Goal: Book appointment/travel/reservation

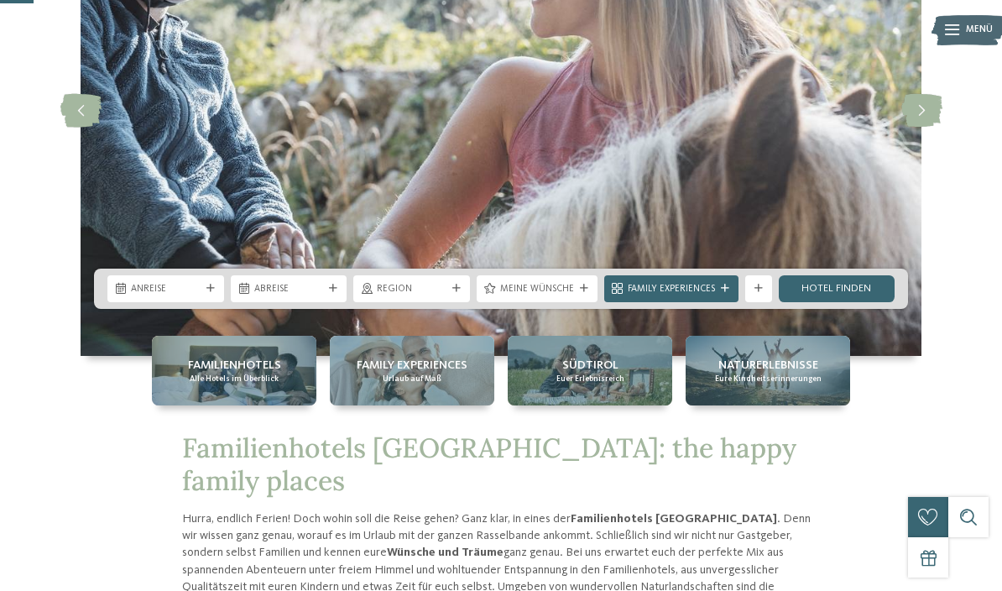
scroll to position [202, 0]
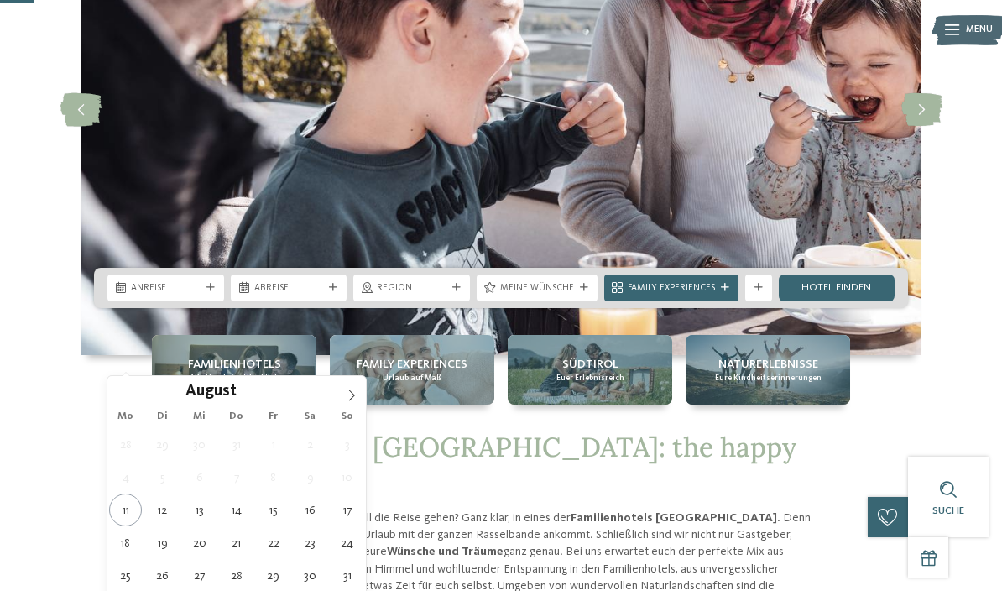
click at [356, 398] on icon at bounding box center [352, 395] width 12 height 12
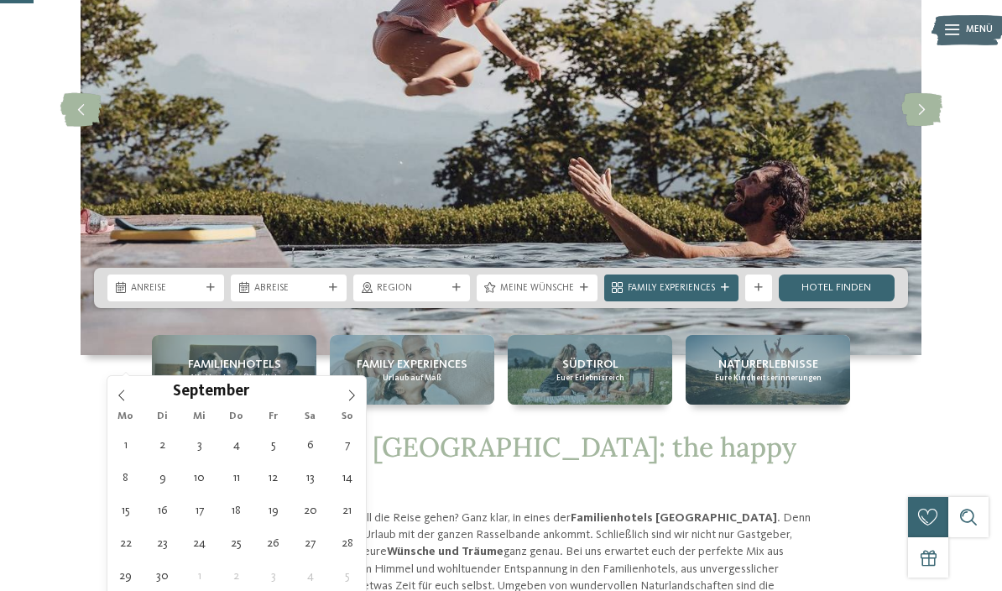
type div "[DATE]"
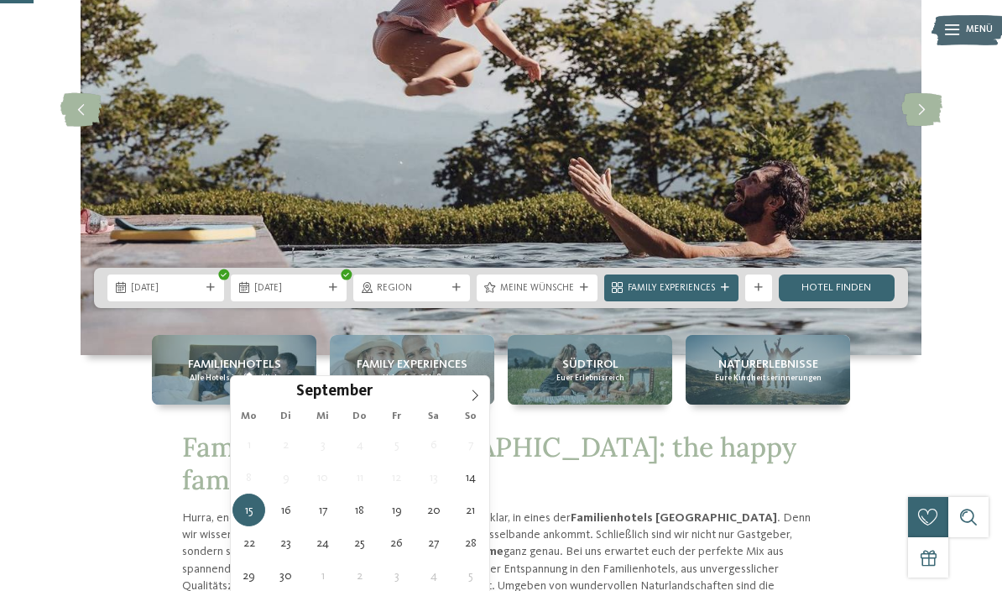
type div "[DATE]"
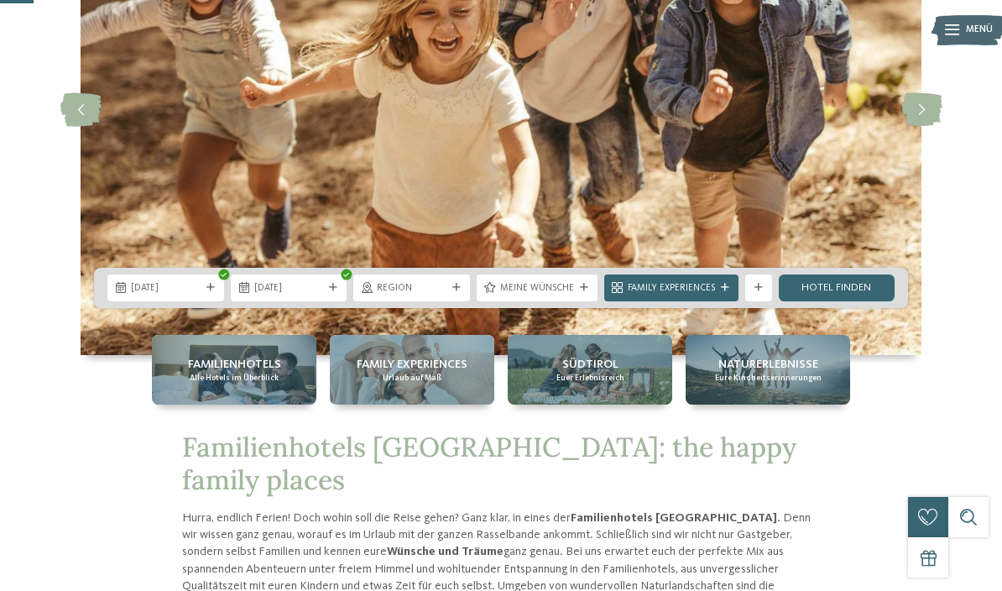
click at [459, 292] on icon at bounding box center [456, 288] width 8 height 8
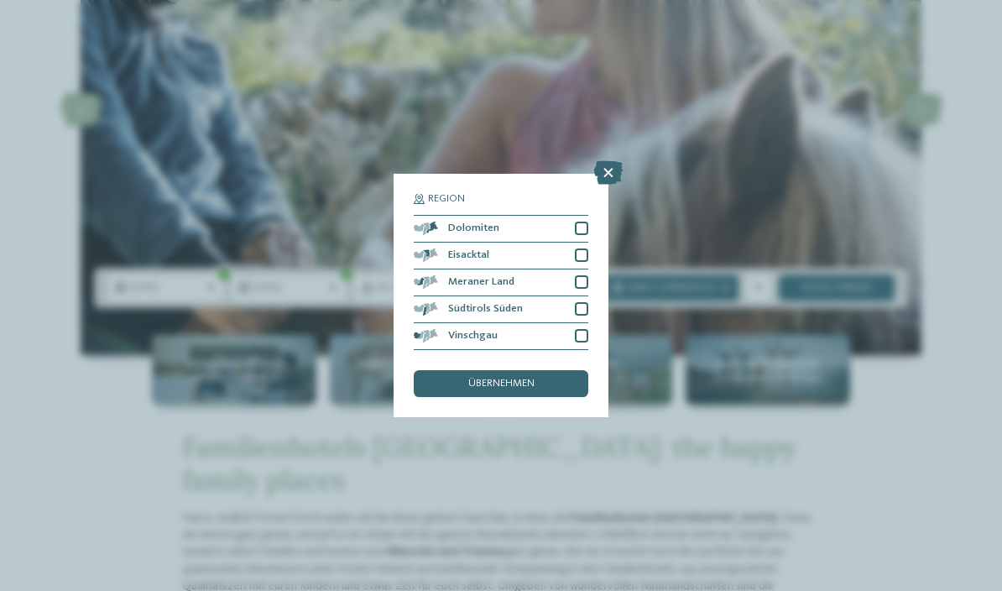
click at [586, 221] on div at bounding box center [581, 227] width 13 height 13
click at [586, 248] on div at bounding box center [581, 254] width 13 height 13
click at [586, 275] on div at bounding box center [581, 281] width 13 height 13
click at [586, 302] on div at bounding box center [581, 308] width 13 height 13
click at [587, 329] on div at bounding box center [581, 335] width 13 height 13
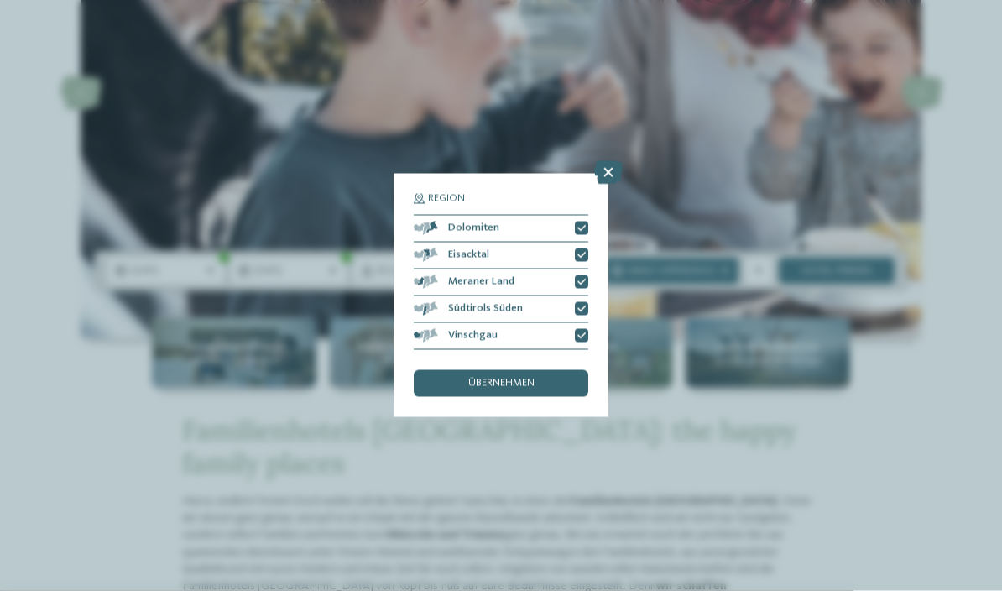
click at [534, 378] on span "übernehmen" at bounding box center [501, 383] width 66 height 11
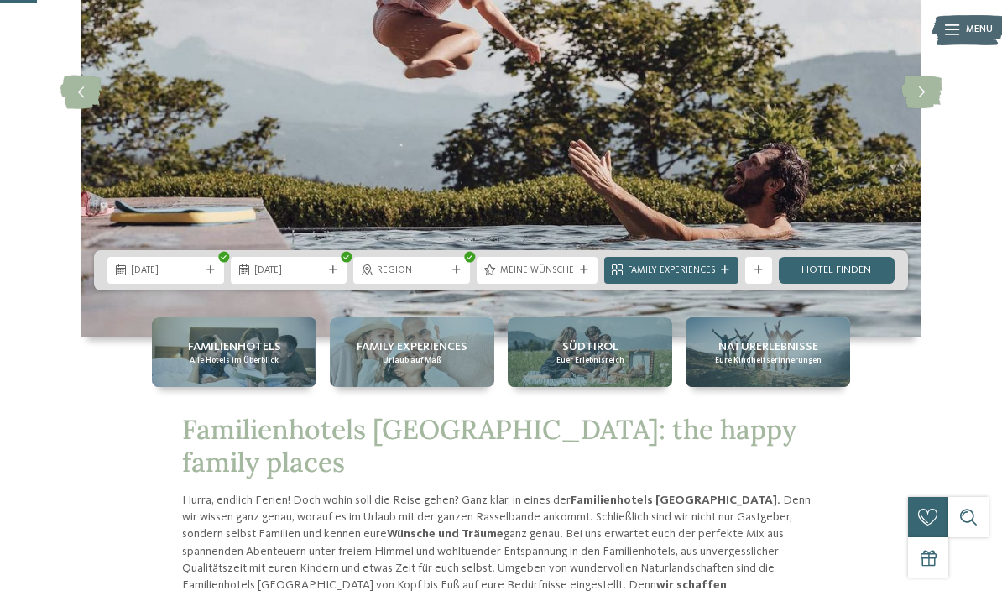
click at [726, 274] on icon at bounding box center [725, 270] width 8 height 8
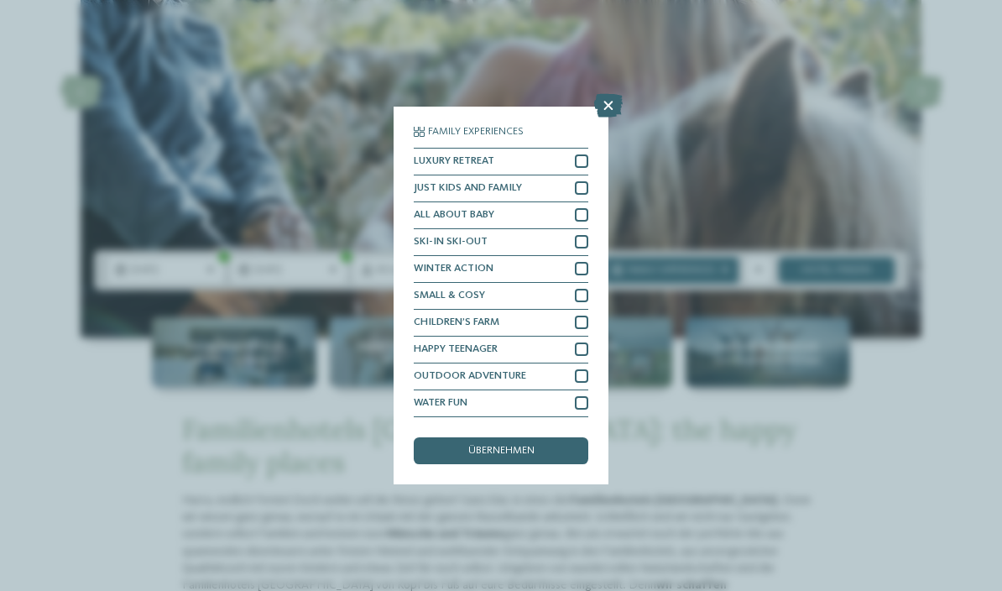
click at [586, 315] on div at bounding box center [581, 321] width 13 height 13
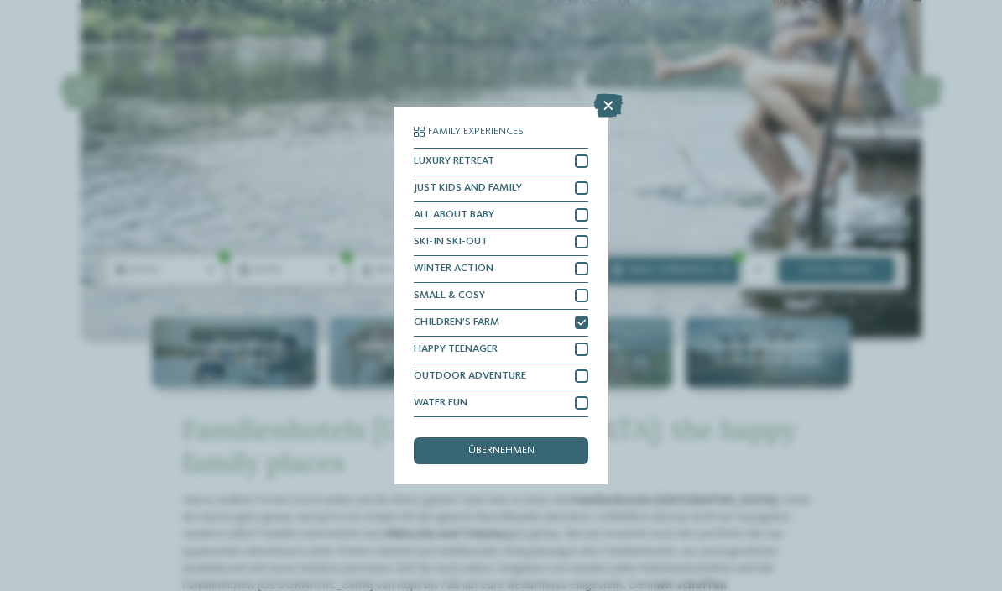
click at [586, 181] on div at bounding box center [581, 187] width 13 height 13
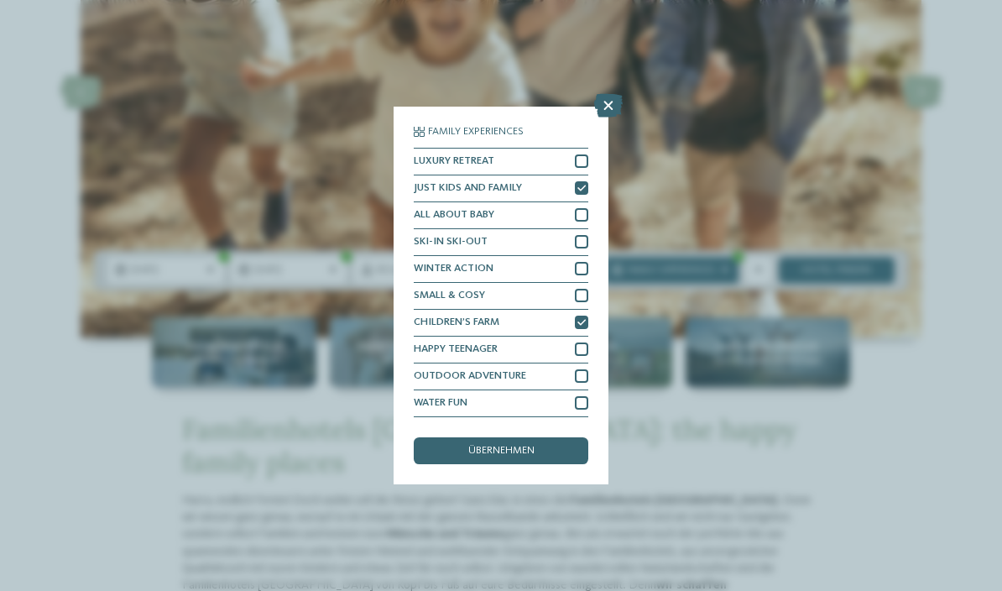
click at [583, 154] on div at bounding box center [581, 160] width 13 height 13
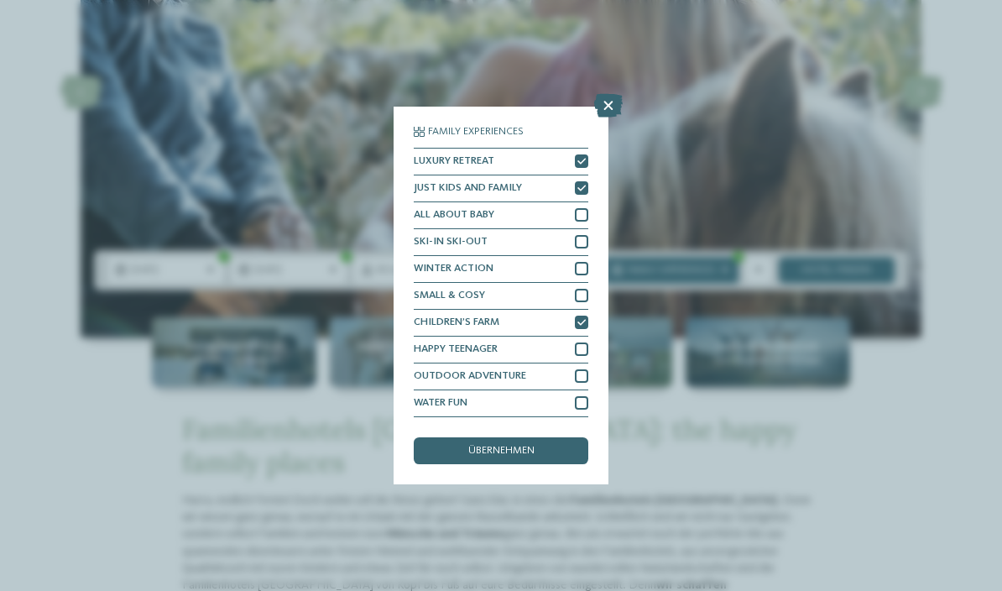
click at [539, 437] on div "übernehmen" at bounding box center [501, 450] width 174 height 27
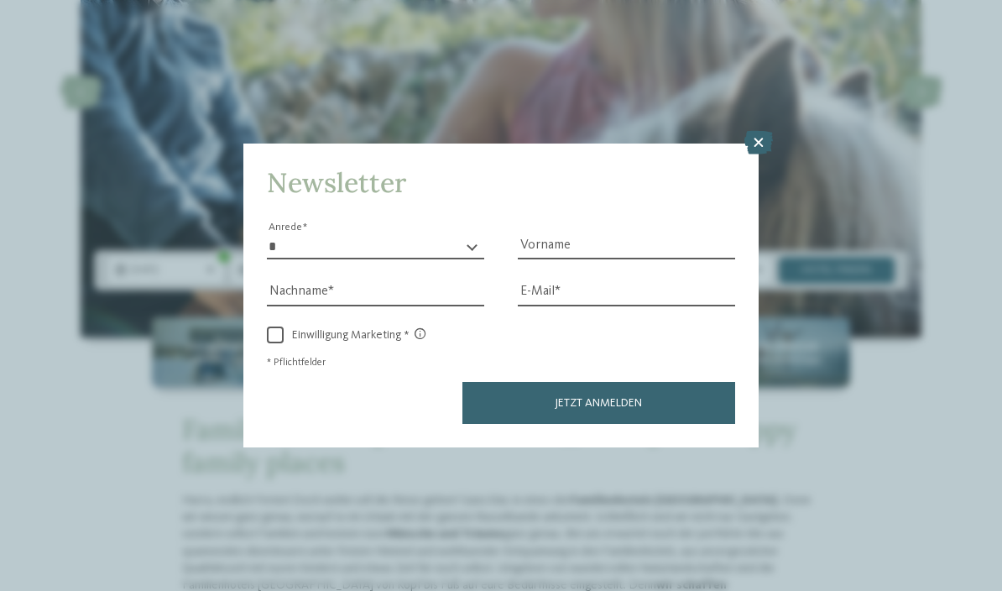
click at [760, 131] on icon at bounding box center [758, 142] width 29 height 23
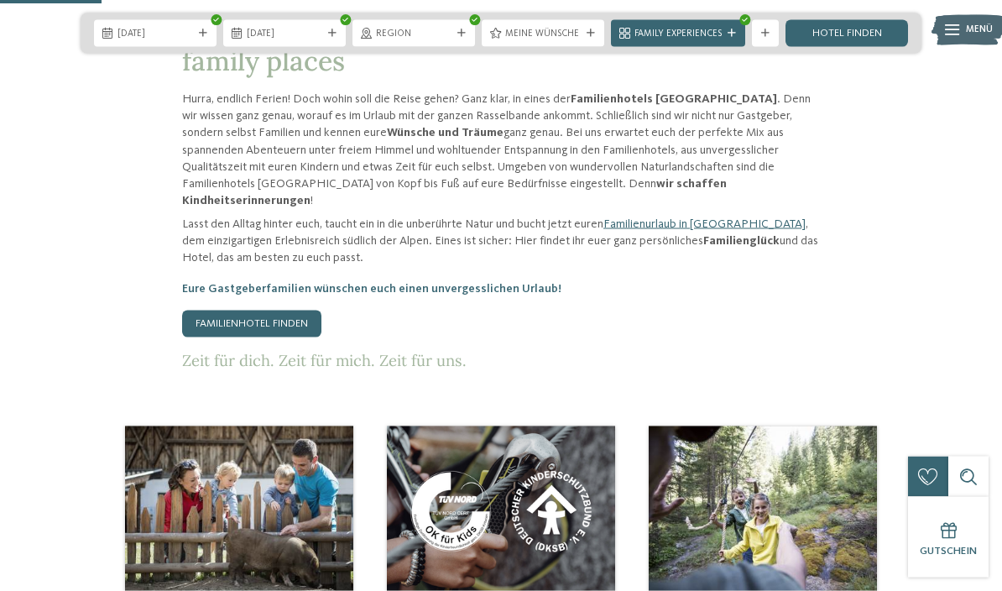
scroll to position [607, 0]
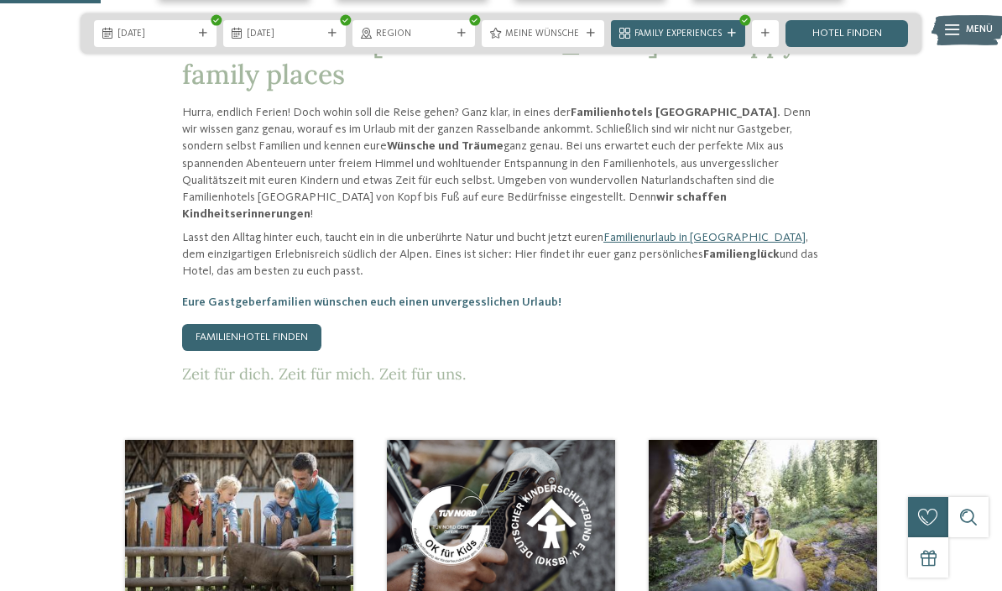
click at [268, 351] on link "Familienhotel finden" at bounding box center [251, 337] width 139 height 27
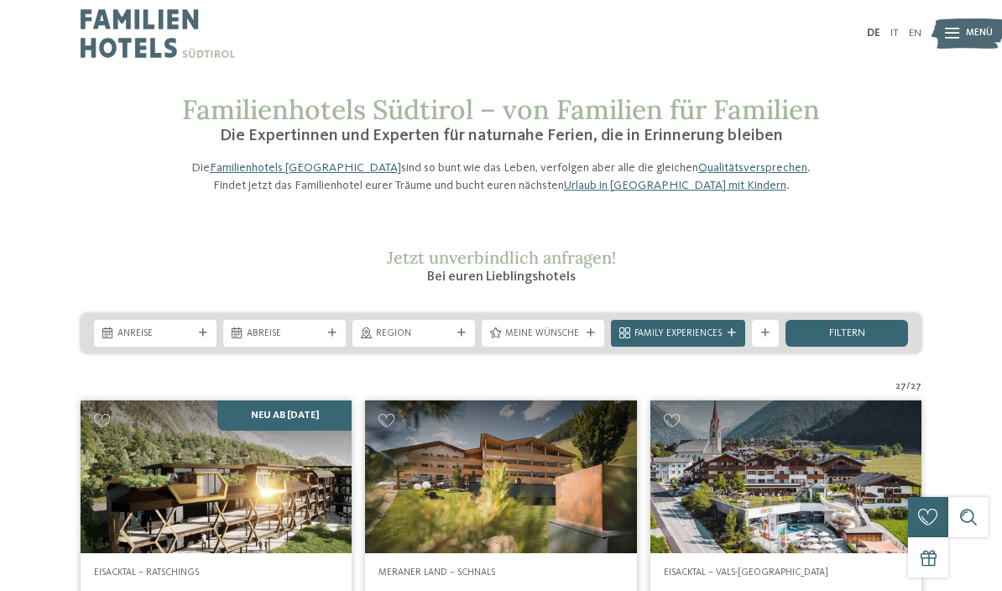
click at [200, 337] on icon at bounding box center [203, 333] width 8 height 8
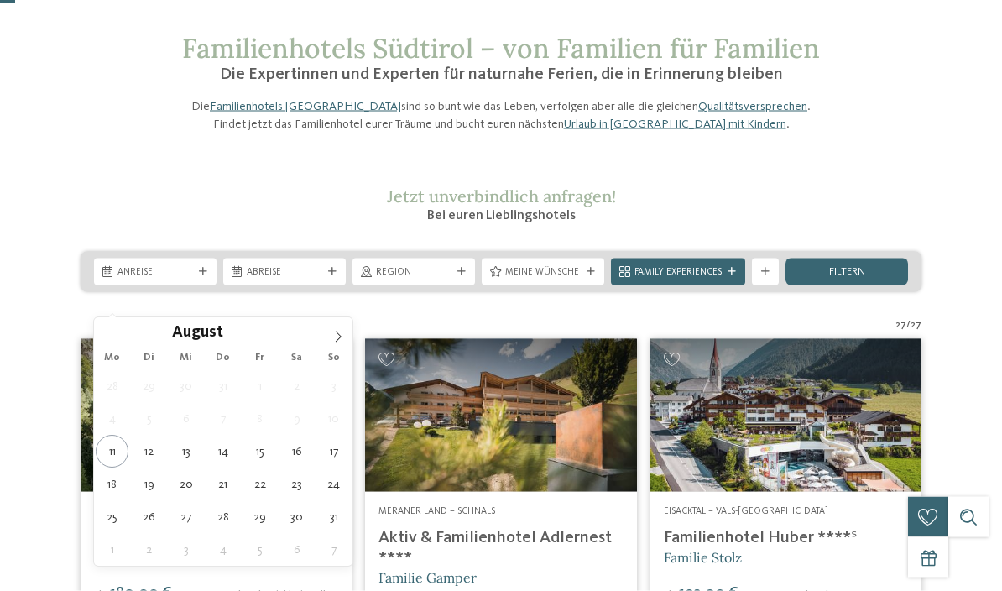
scroll to position [76, 0]
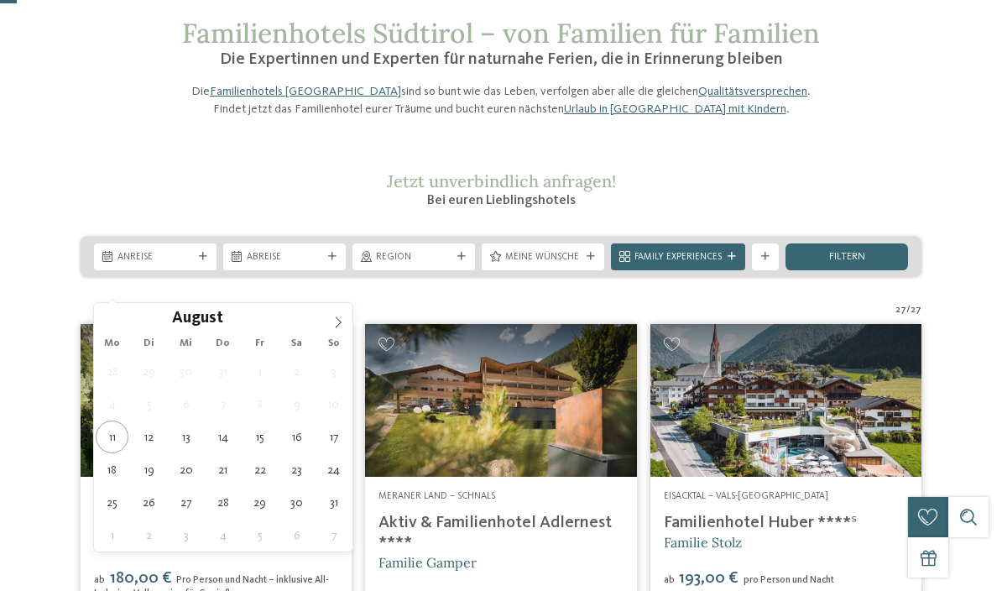
click at [341, 325] on icon at bounding box center [338, 322] width 12 height 12
type div "14.09.2025"
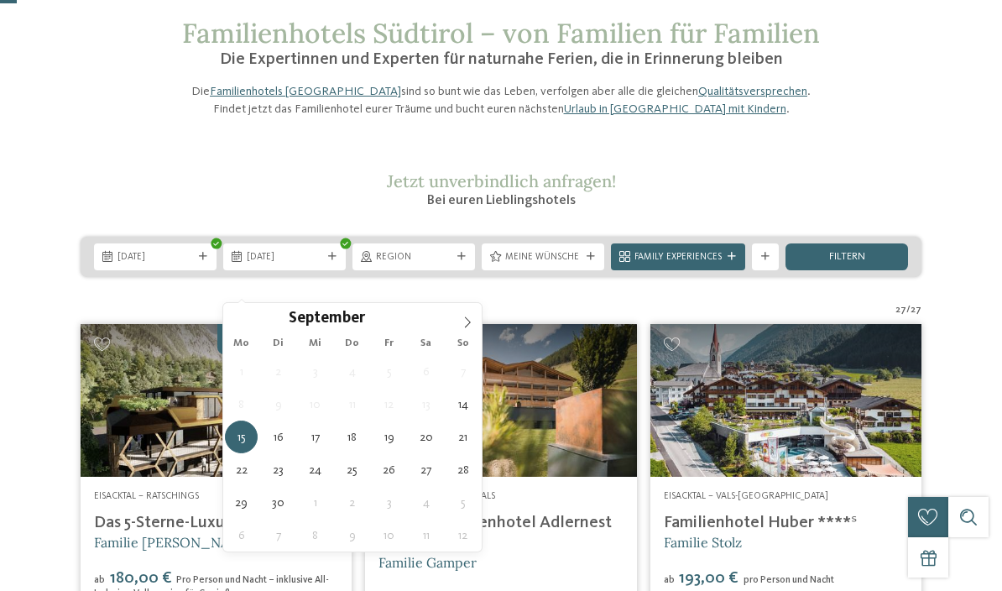
type div "27.09.2025"
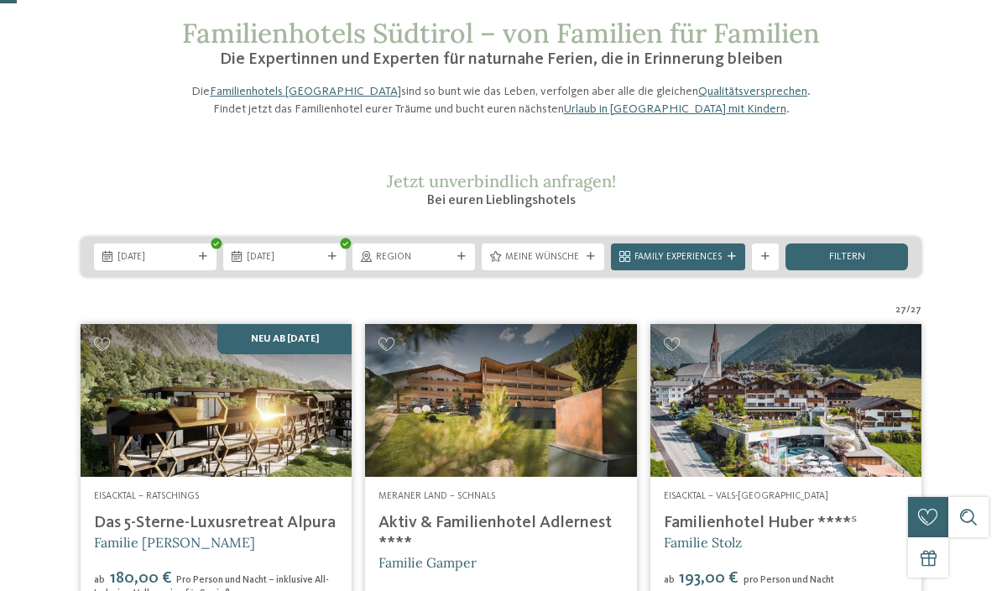
click at [839, 263] on span "filtern" at bounding box center [847, 257] width 36 height 11
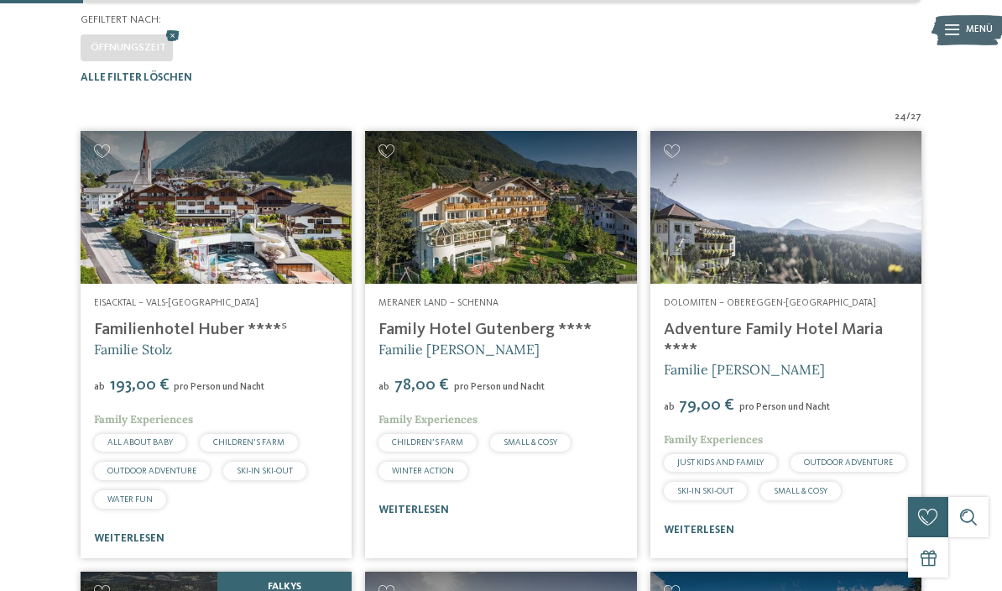
scroll to position [348, 0]
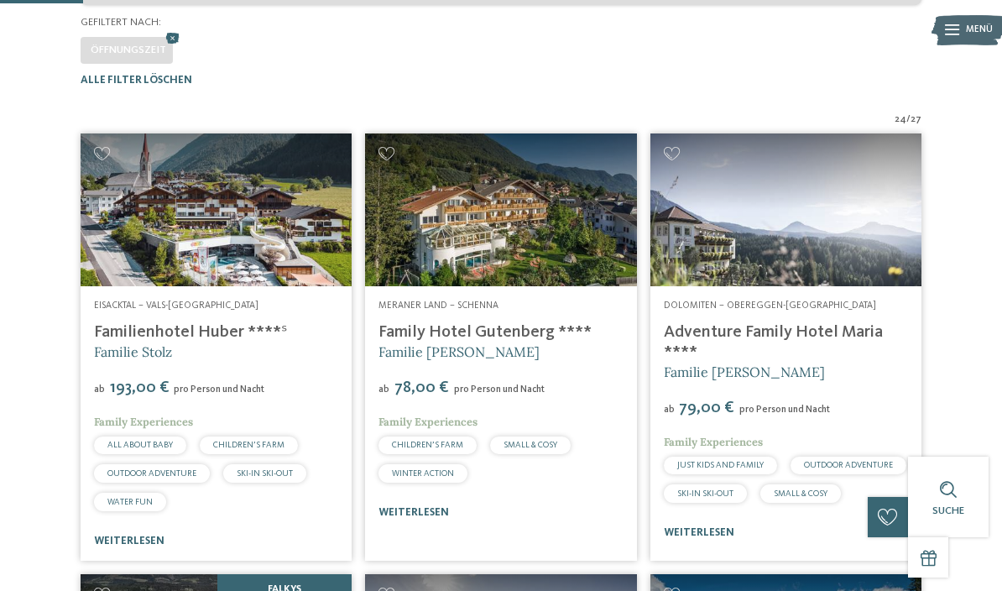
click at [281, 256] on img at bounding box center [216, 209] width 271 height 153
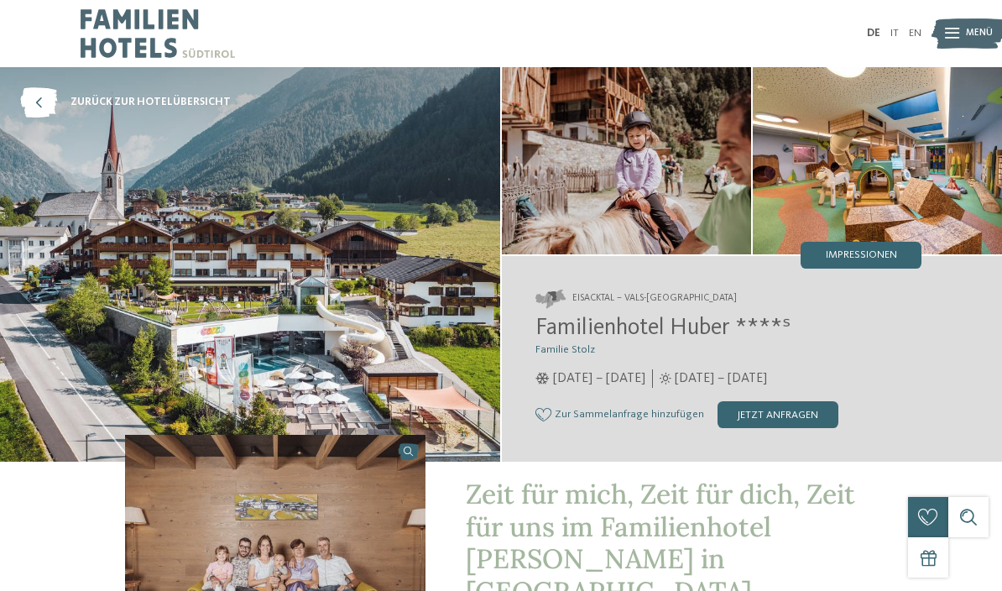
click at [445, 346] on img at bounding box center [250, 264] width 500 height 394
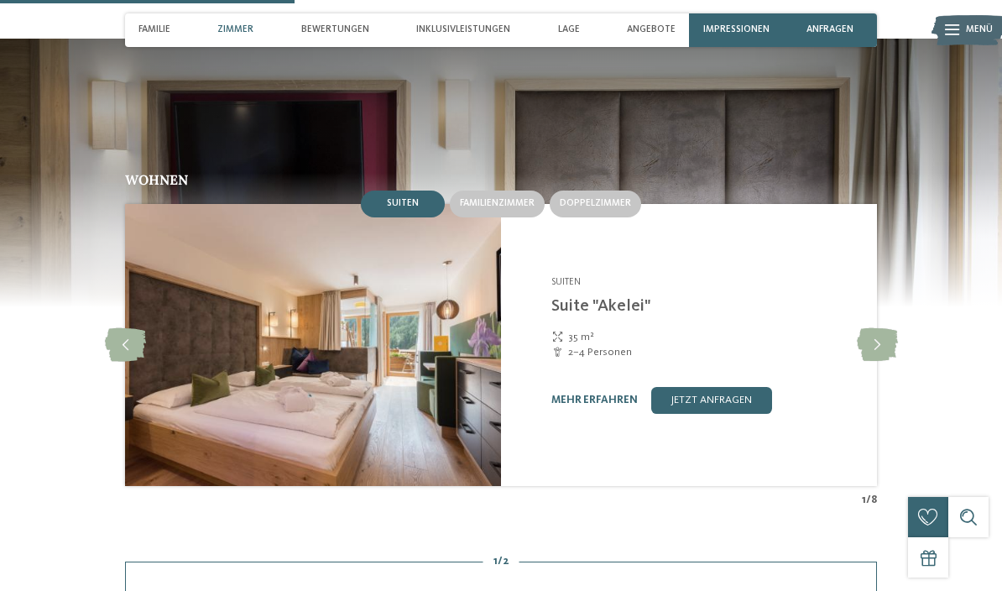
scroll to position [1426, 0]
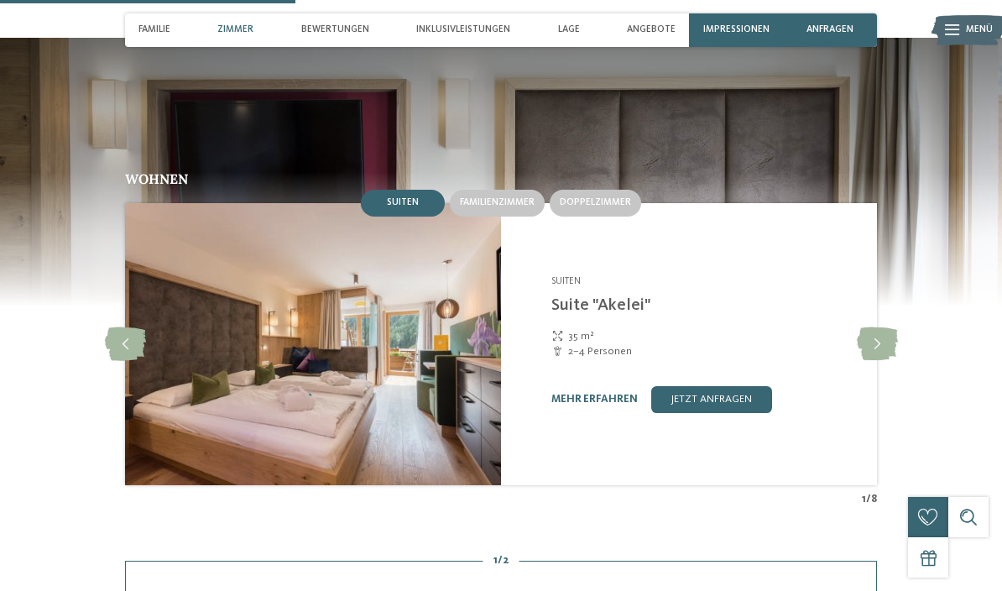
click at [409, 386] on img at bounding box center [313, 344] width 376 height 282
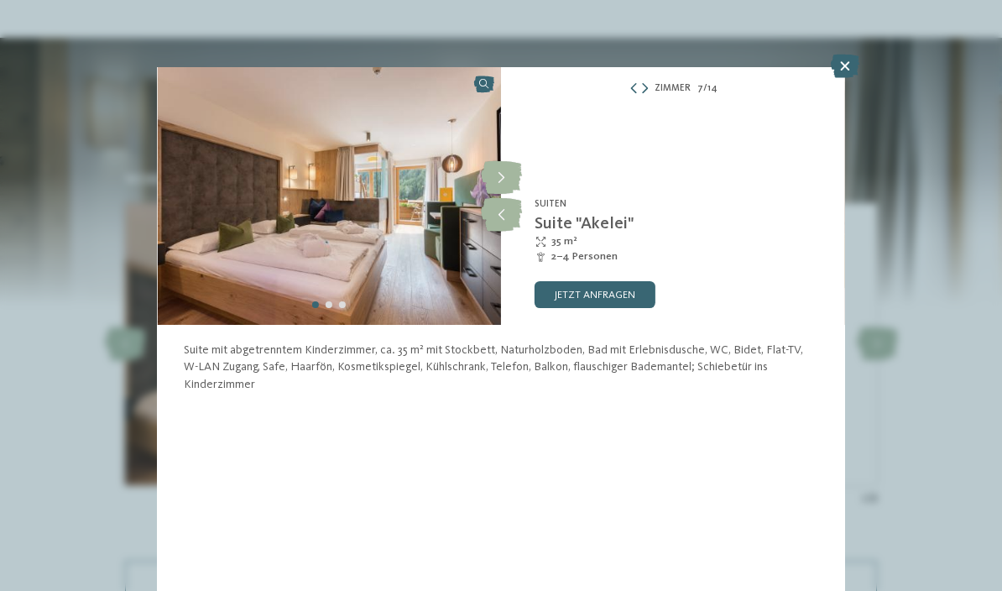
click at [843, 72] on icon at bounding box center [844, 66] width 29 height 23
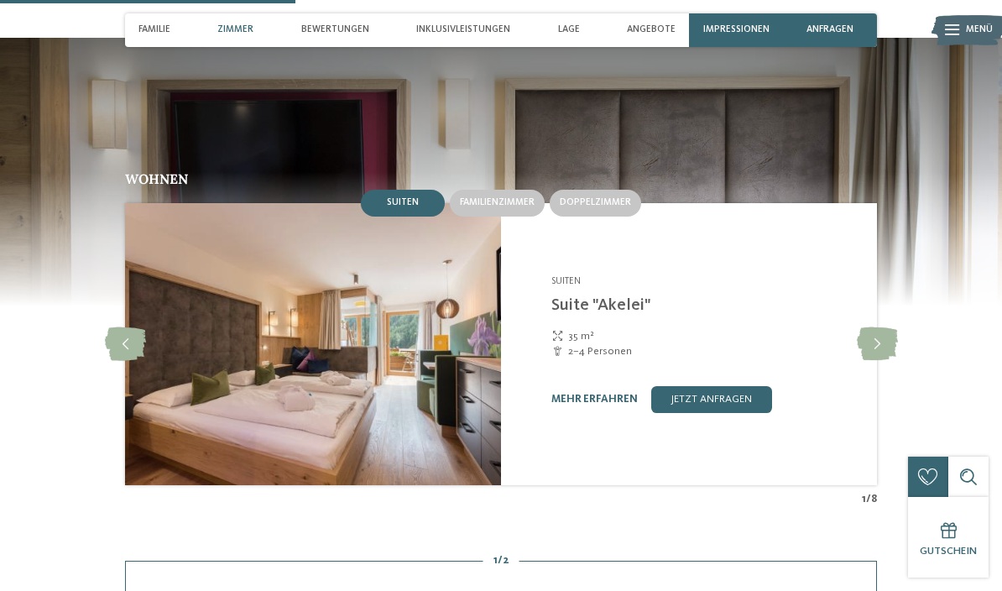
click at [516, 197] on span "Familienzimmer" at bounding box center [497, 202] width 75 height 10
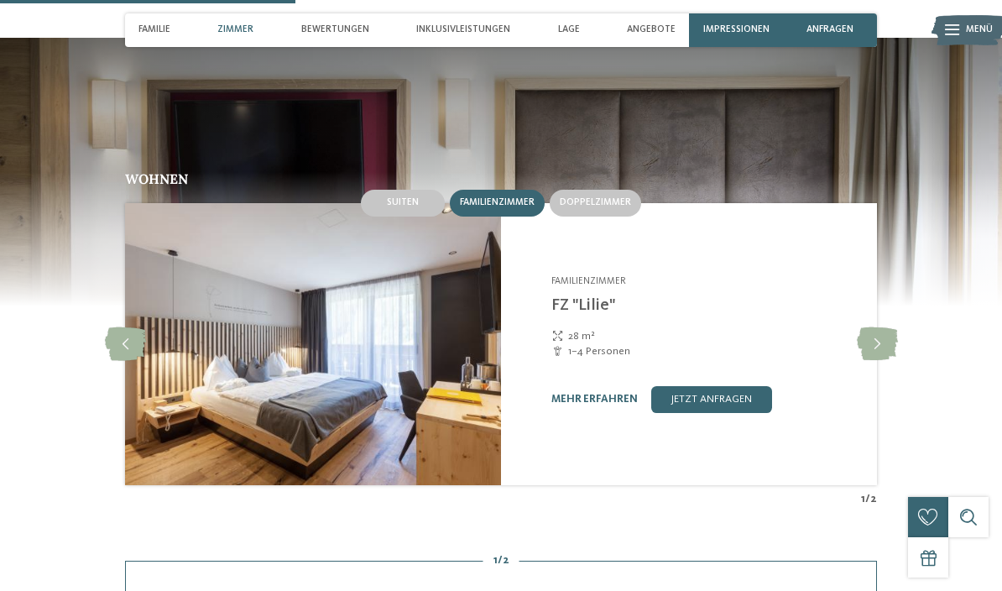
click at [435, 395] on img at bounding box center [313, 344] width 376 height 282
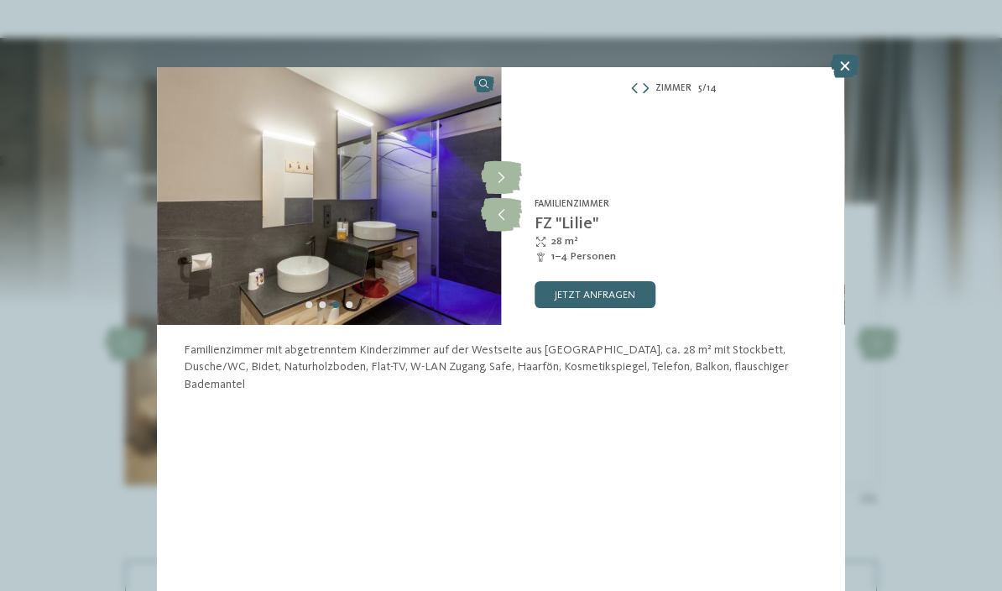
click at [499, 183] on icon at bounding box center [501, 178] width 41 height 34
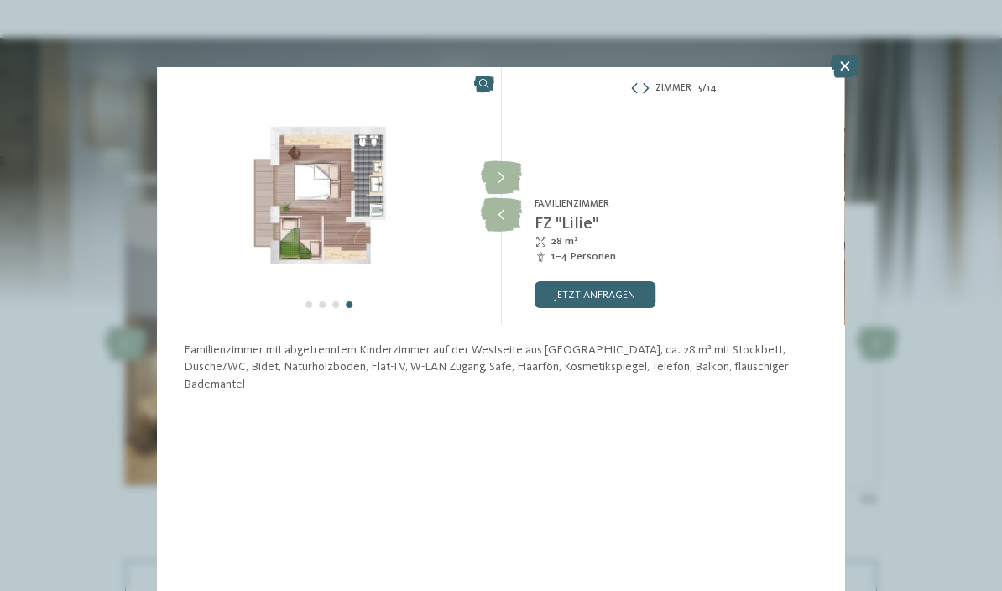
click at [848, 65] on icon at bounding box center [844, 66] width 29 height 23
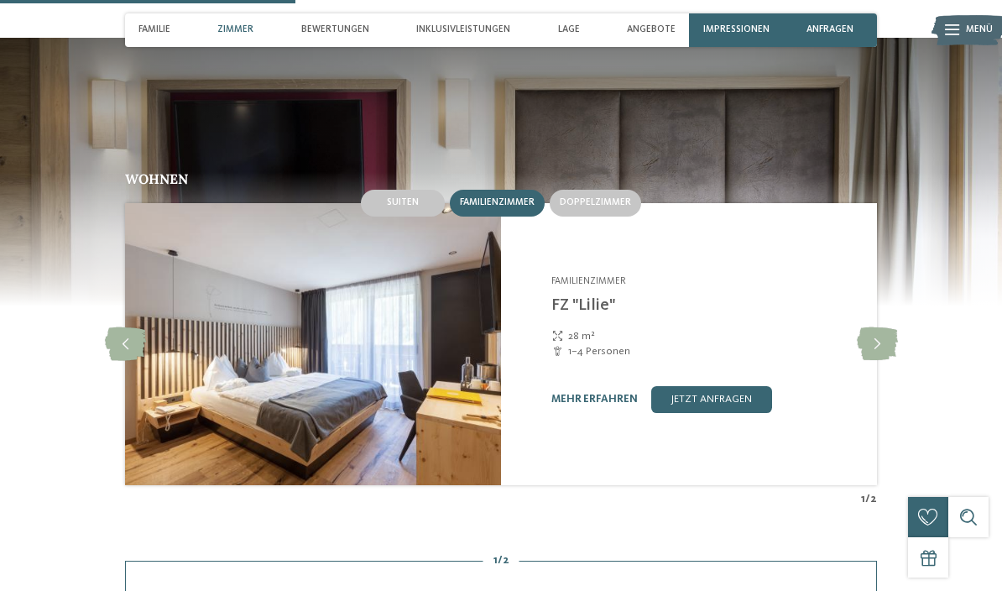
click at [611, 197] on span "Doppelzimmer" at bounding box center [595, 202] width 71 height 10
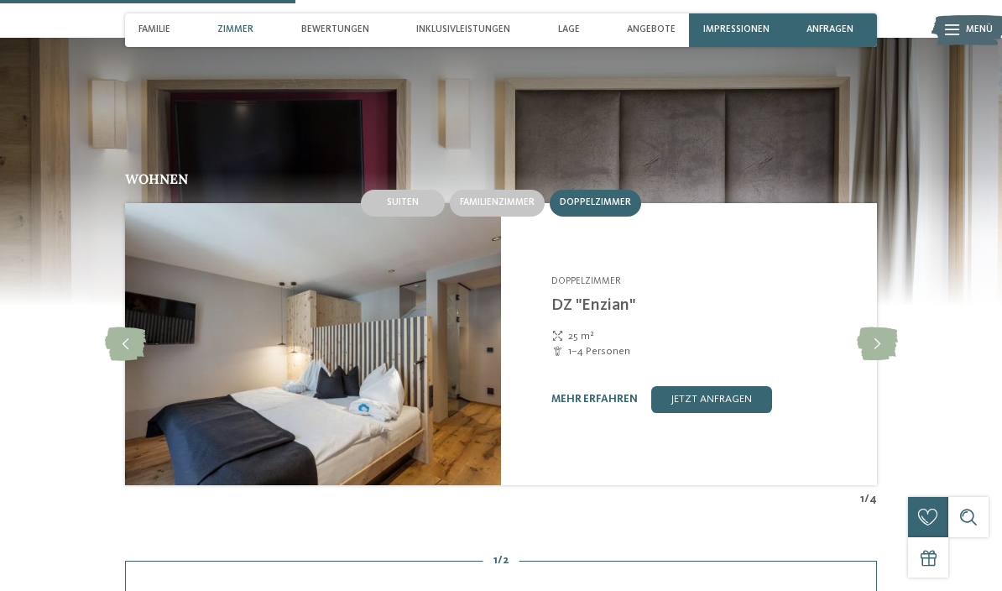
click at [883, 327] on icon at bounding box center [876, 344] width 41 height 34
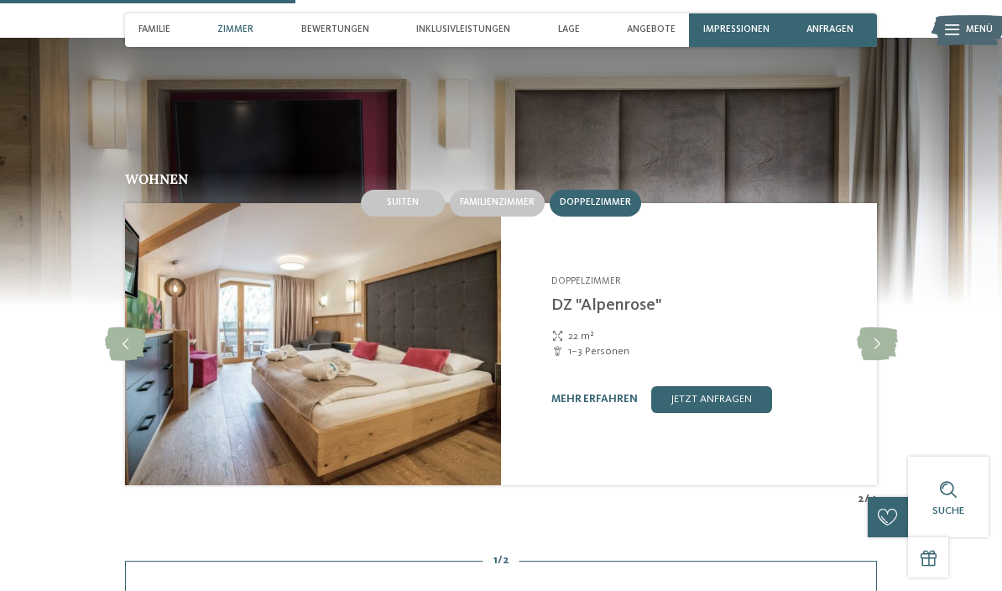
click at [880, 328] on icon at bounding box center [876, 344] width 41 height 34
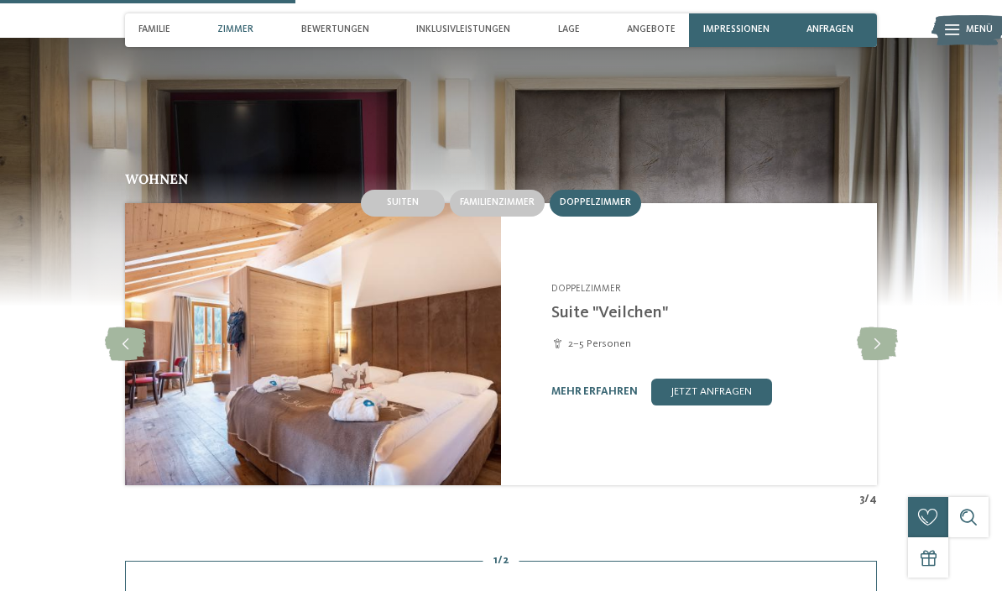
click at [876, 337] on icon at bounding box center [876, 344] width 41 height 34
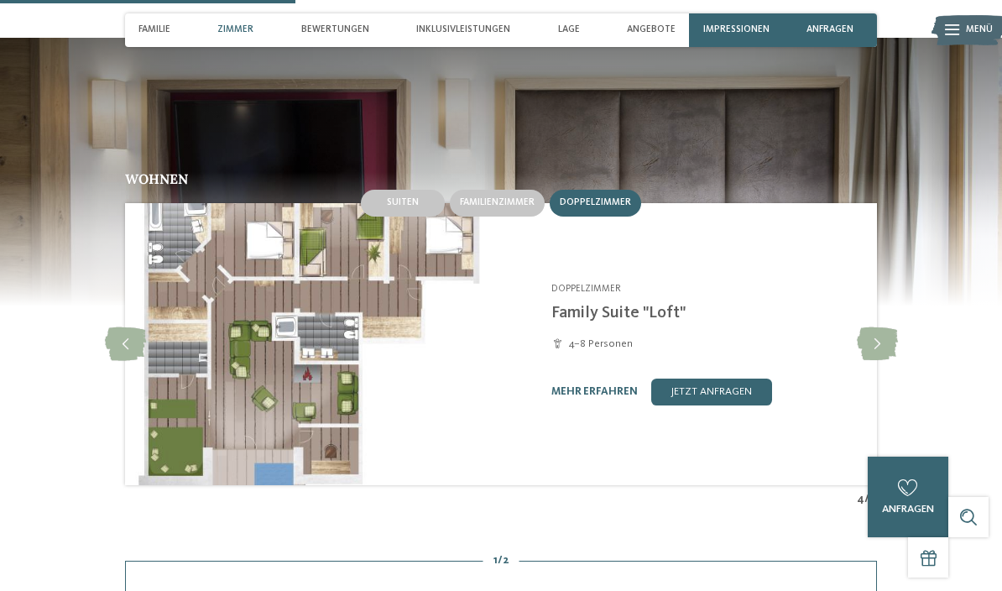
click at [874, 336] on icon at bounding box center [876, 344] width 41 height 34
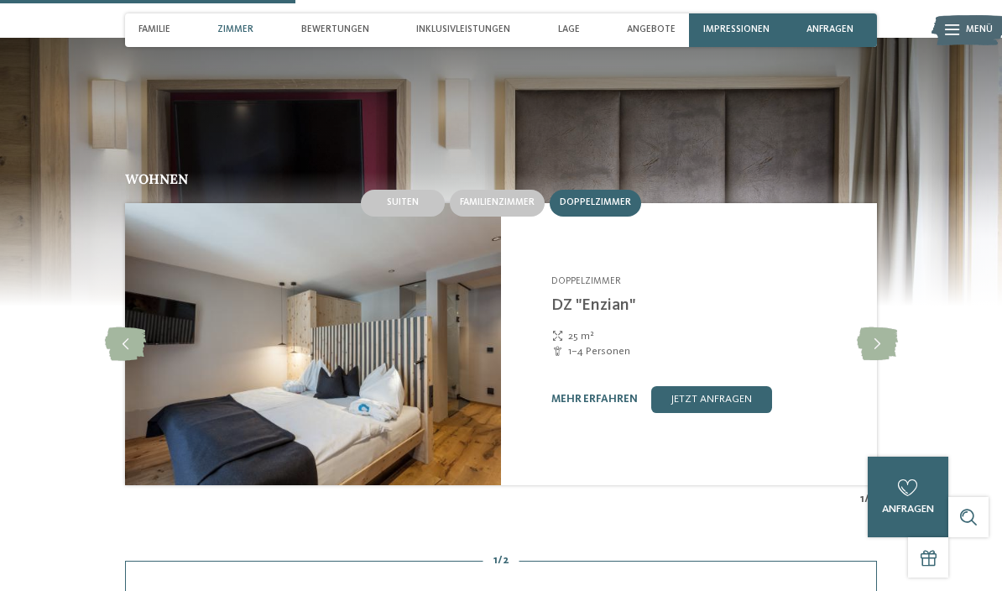
click at [875, 346] on div at bounding box center [876, 343] width 37 height 37
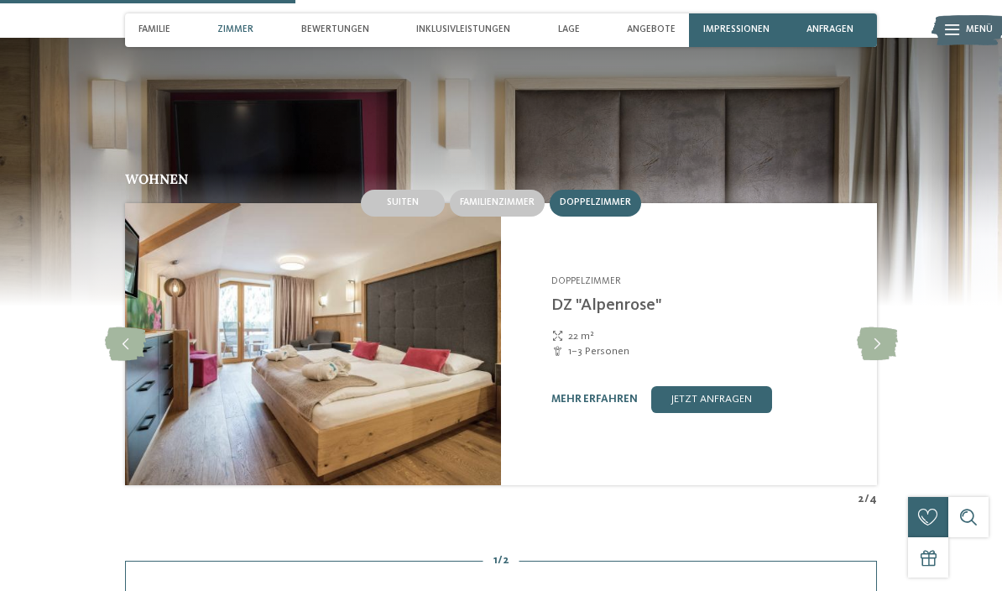
click at [881, 341] on icon at bounding box center [876, 344] width 41 height 34
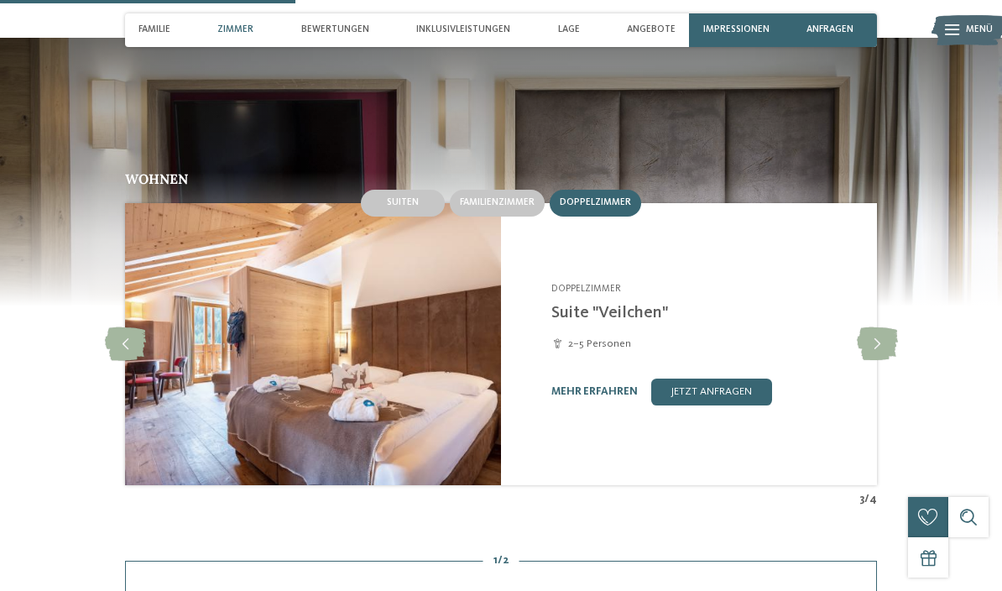
click at [877, 339] on icon at bounding box center [876, 344] width 41 height 34
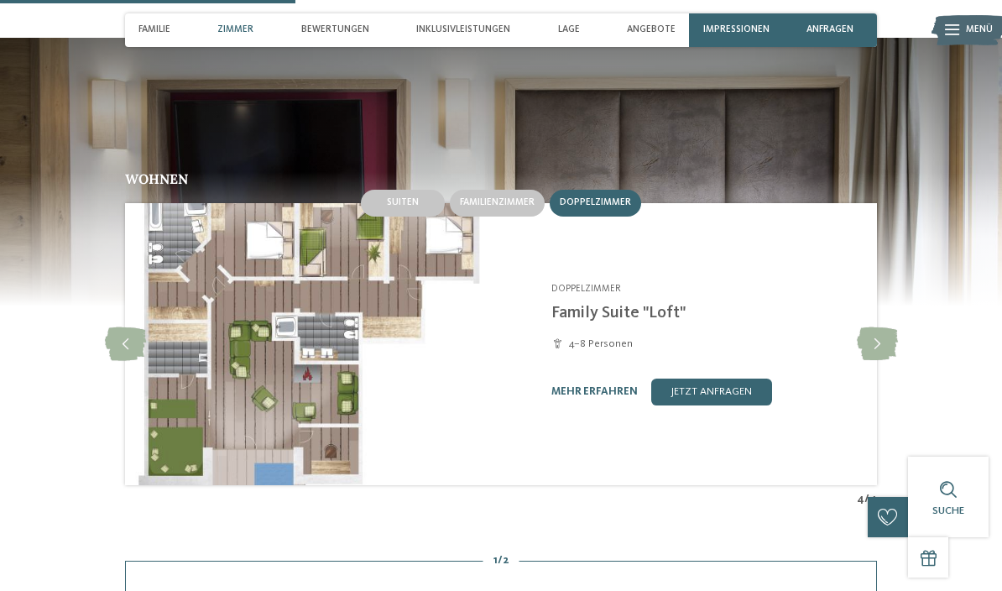
click at [508, 197] on span "Familienzimmer" at bounding box center [497, 202] width 75 height 10
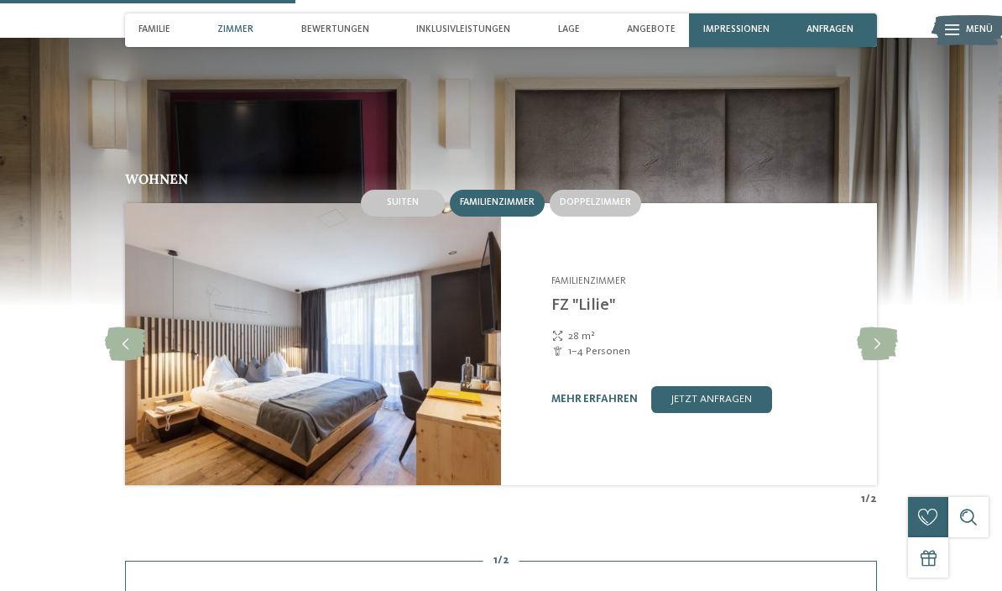
click at [875, 336] on icon at bounding box center [876, 344] width 41 height 34
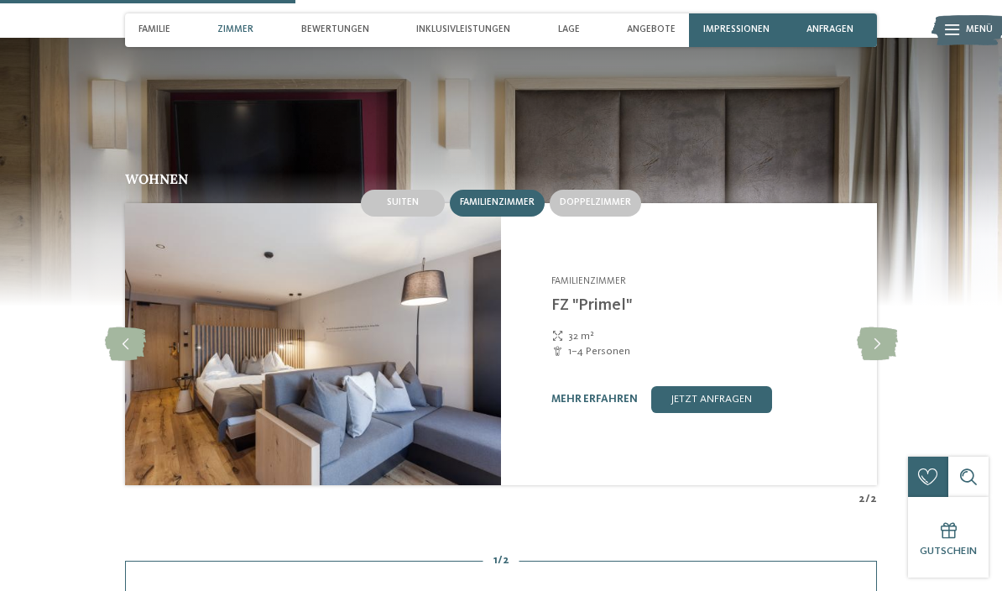
click at [872, 331] on icon at bounding box center [876, 344] width 41 height 34
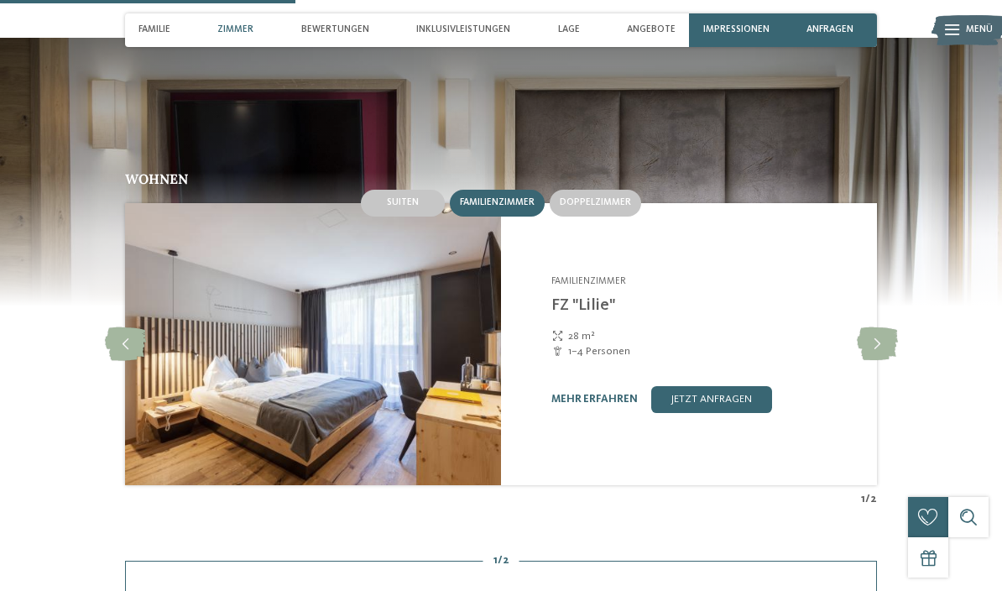
click at [870, 331] on icon at bounding box center [876, 344] width 41 height 34
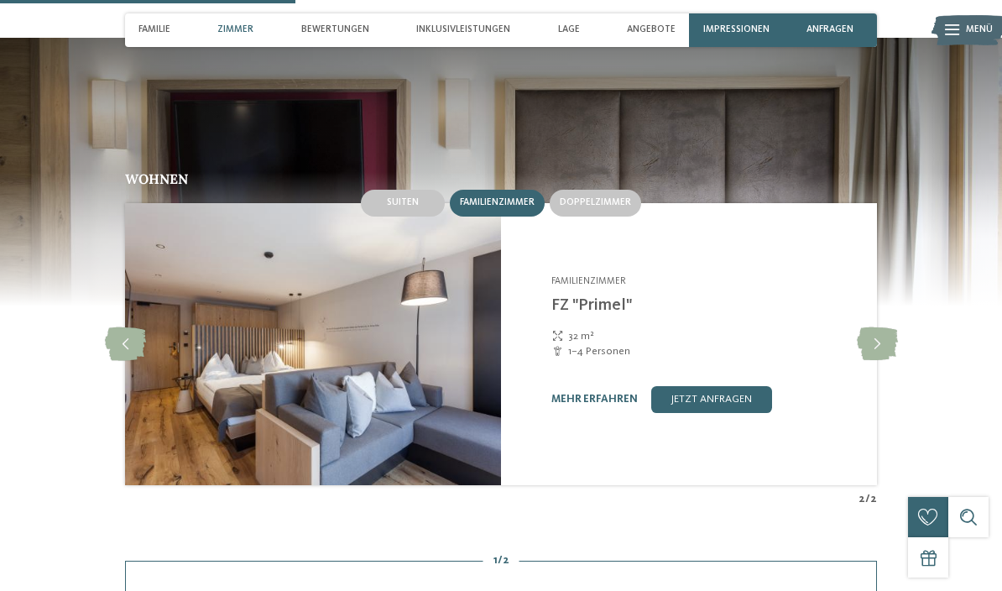
click at [876, 336] on icon at bounding box center [876, 344] width 41 height 34
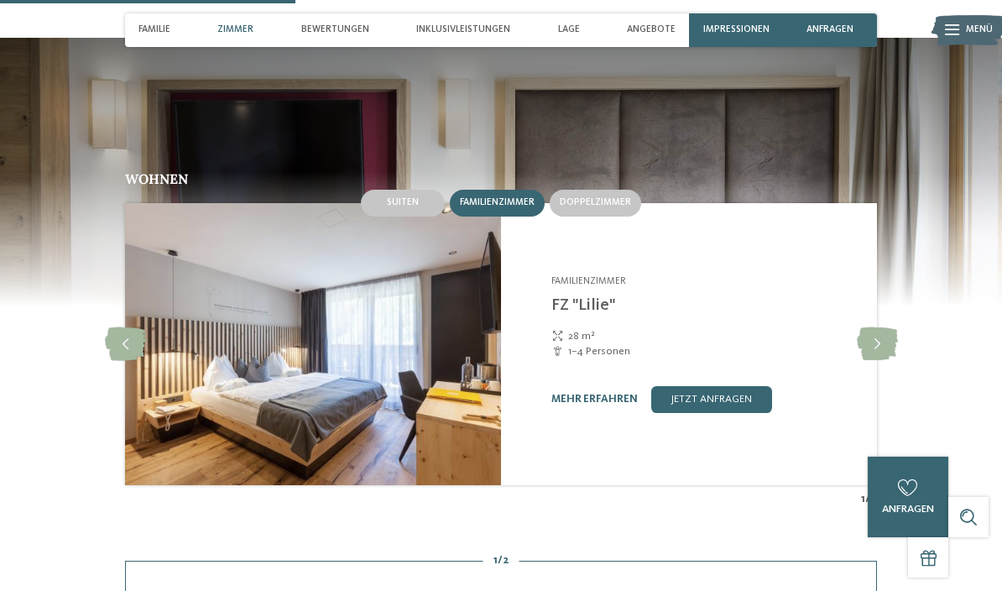
click at [406, 197] on span "Suiten" at bounding box center [403, 202] width 32 height 10
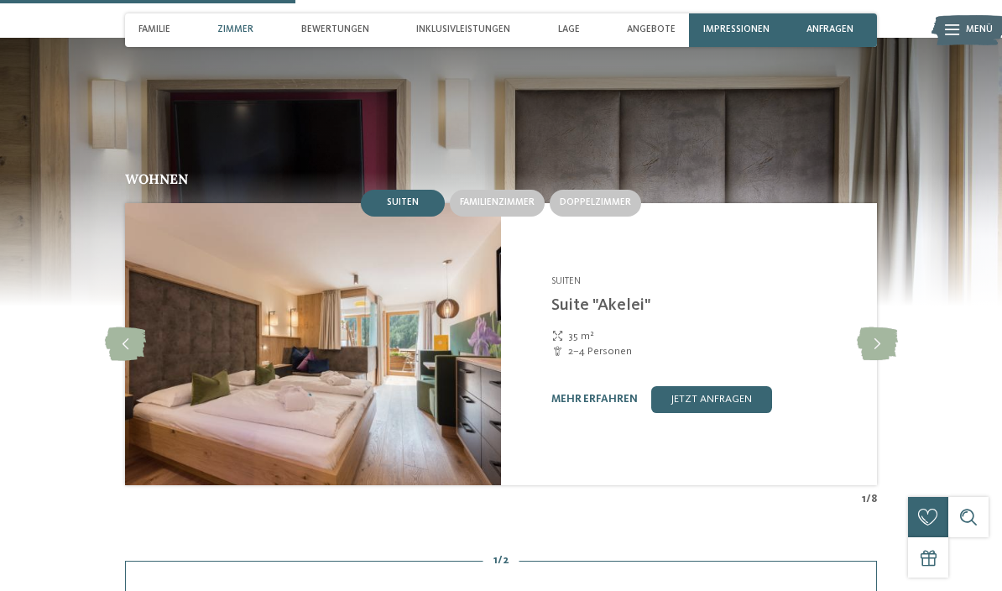
click at [875, 337] on icon at bounding box center [876, 344] width 41 height 34
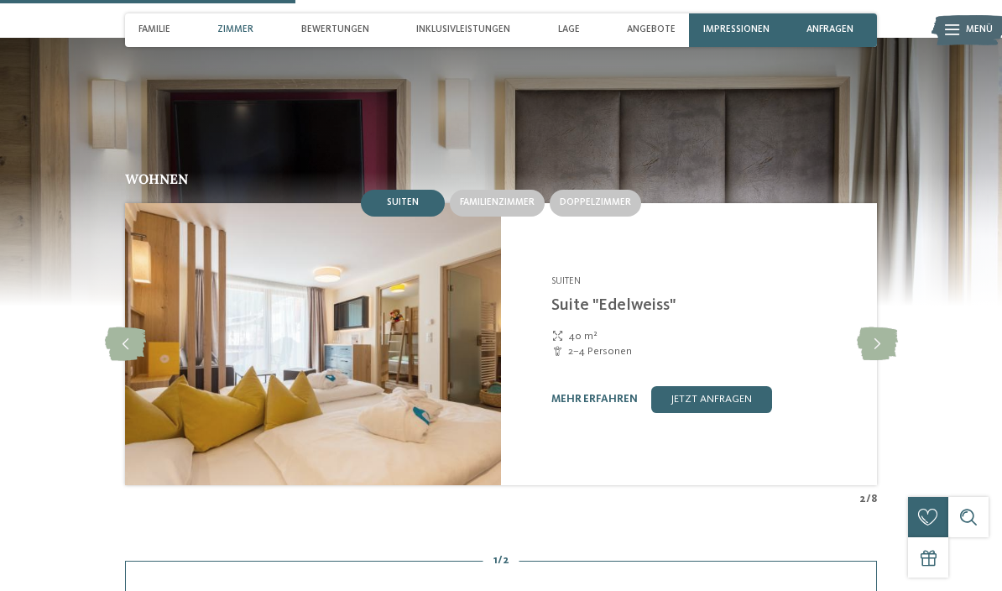
click at [879, 338] on icon at bounding box center [876, 344] width 41 height 34
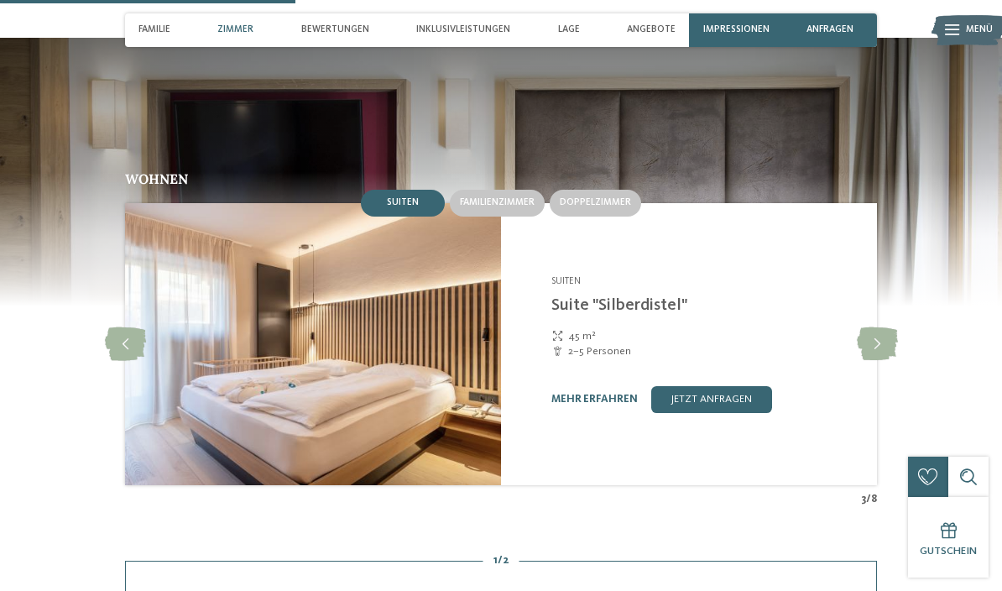
click at [876, 334] on icon at bounding box center [876, 344] width 41 height 34
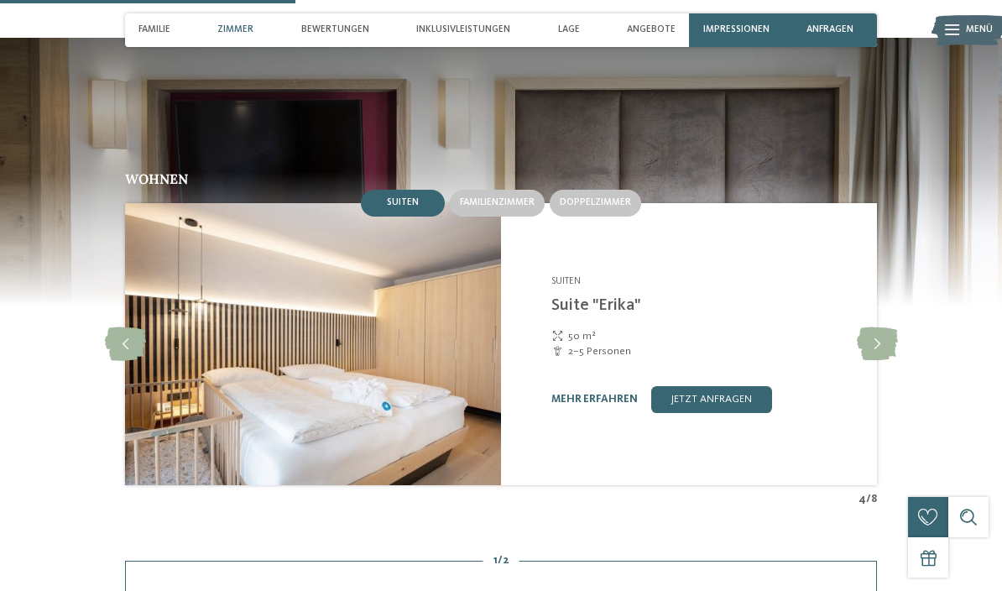
click at [877, 332] on icon at bounding box center [876, 344] width 41 height 34
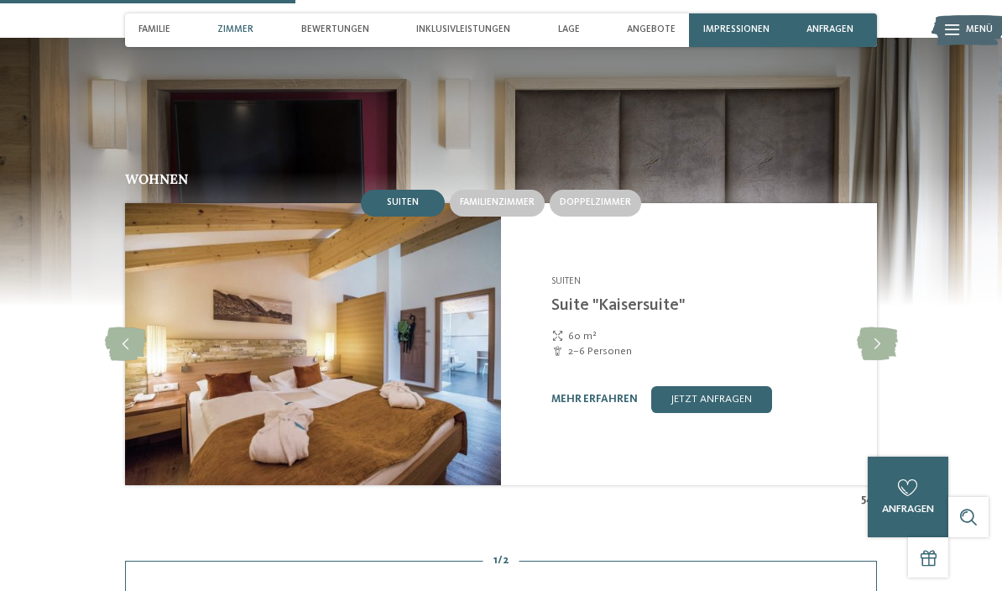
click at [411, 375] on img at bounding box center [313, 344] width 376 height 282
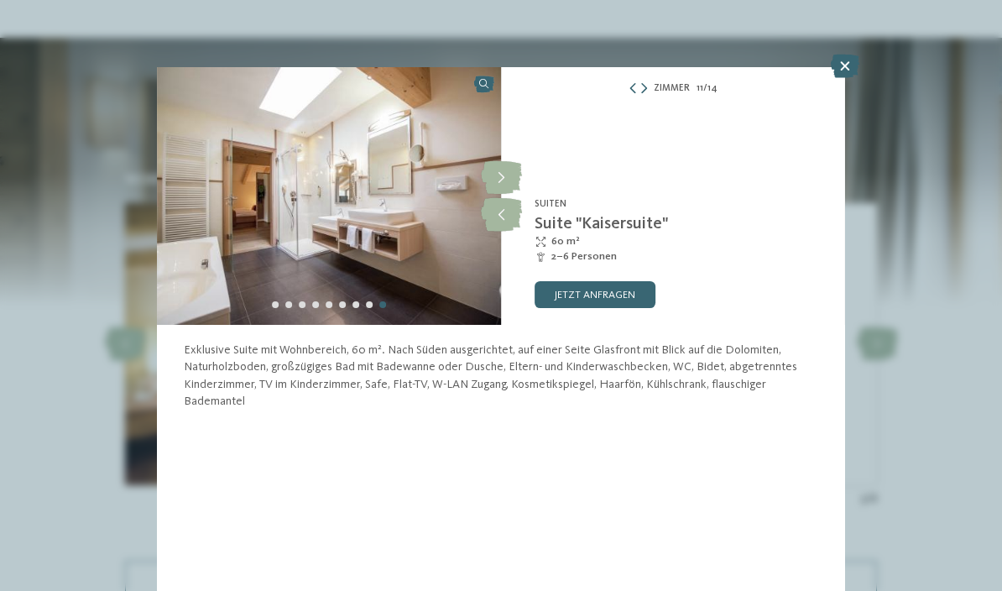
click at [502, 179] on icon at bounding box center [501, 178] width 41 height 34
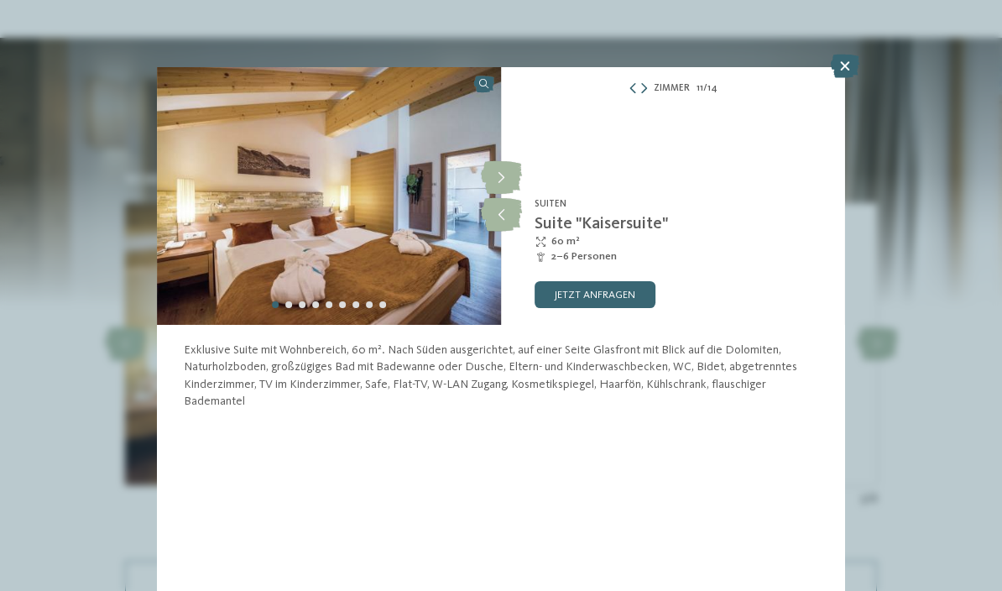
click at [511, 173] on icon at bounding box center [501, 178] width 41 height 34
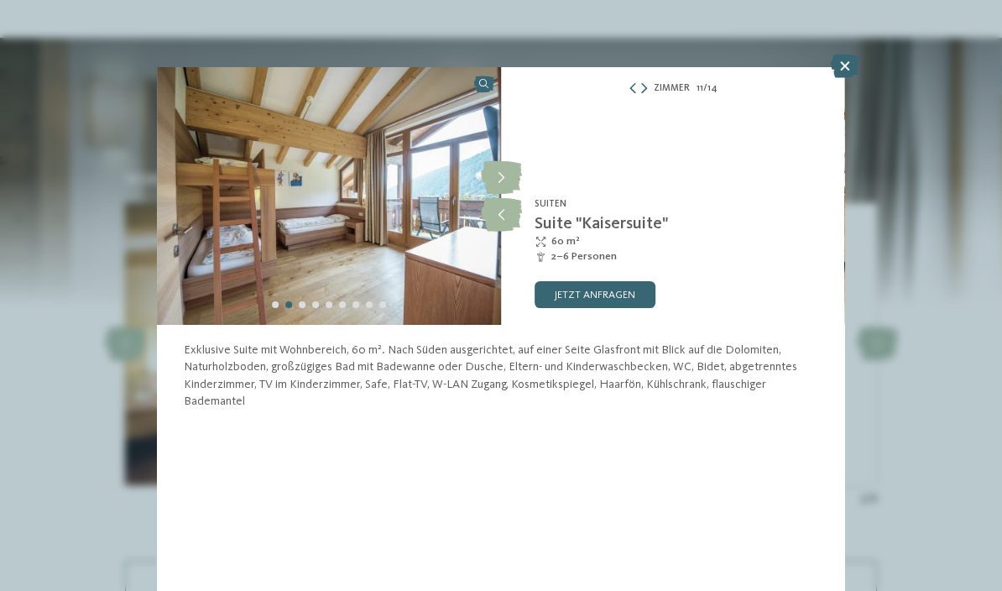
click at [509, 177] on icon at bounding box center [501, 178] width 41 height 34
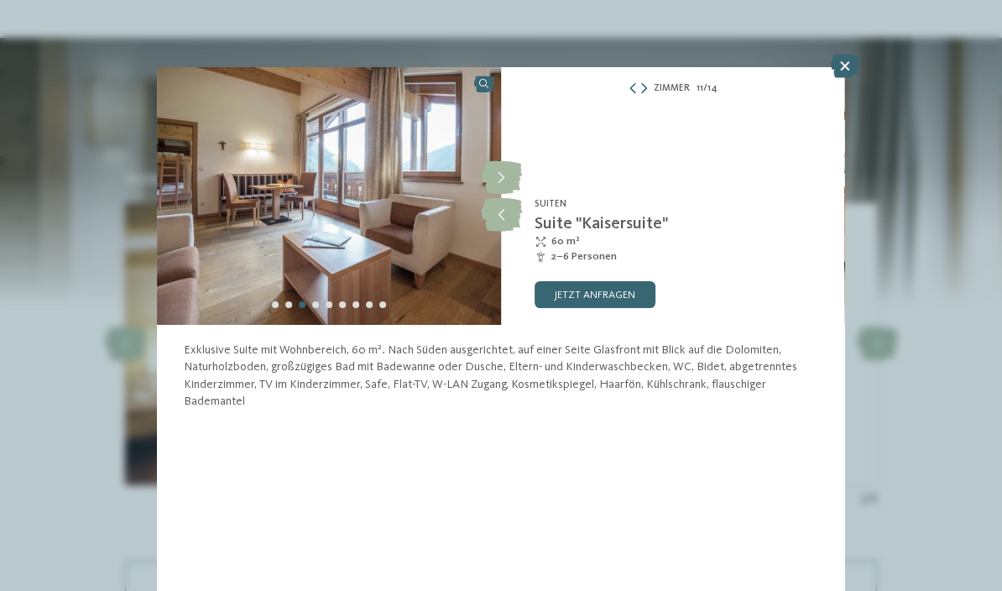
click at [507, 180] on icon at bounding box center [501, 178] width 41 height 34
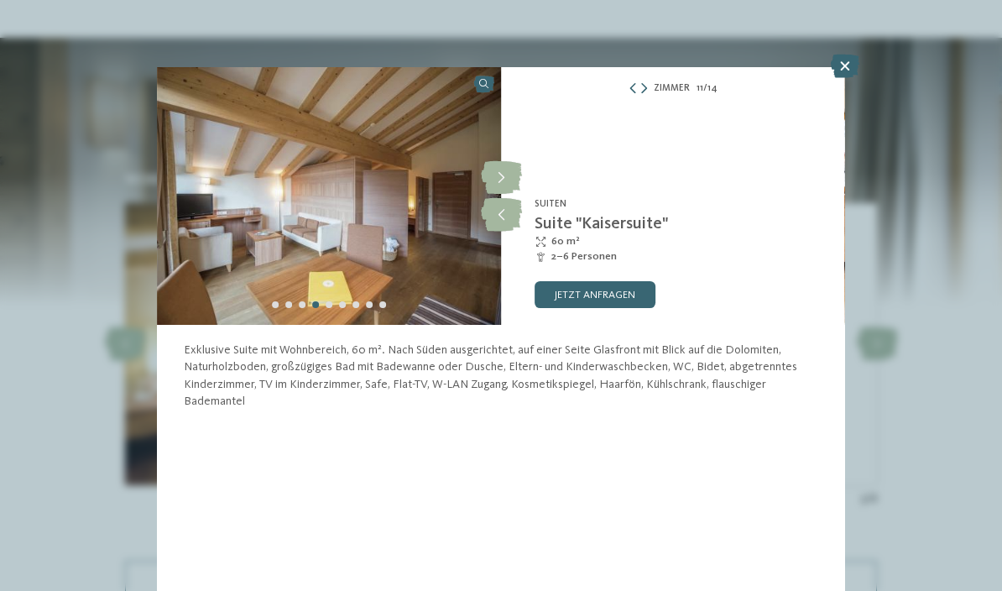
click at [508, 180] on icon at bounding box center [501, 178] width 41 height 34
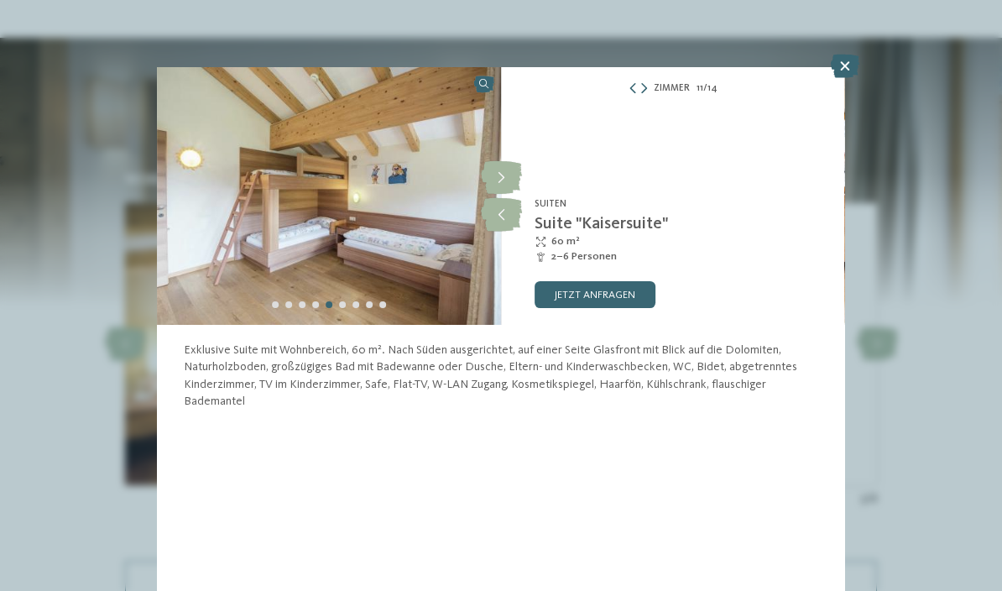
click at [511, 179] on icon at bounding box center [501, 178] width 41 height 34
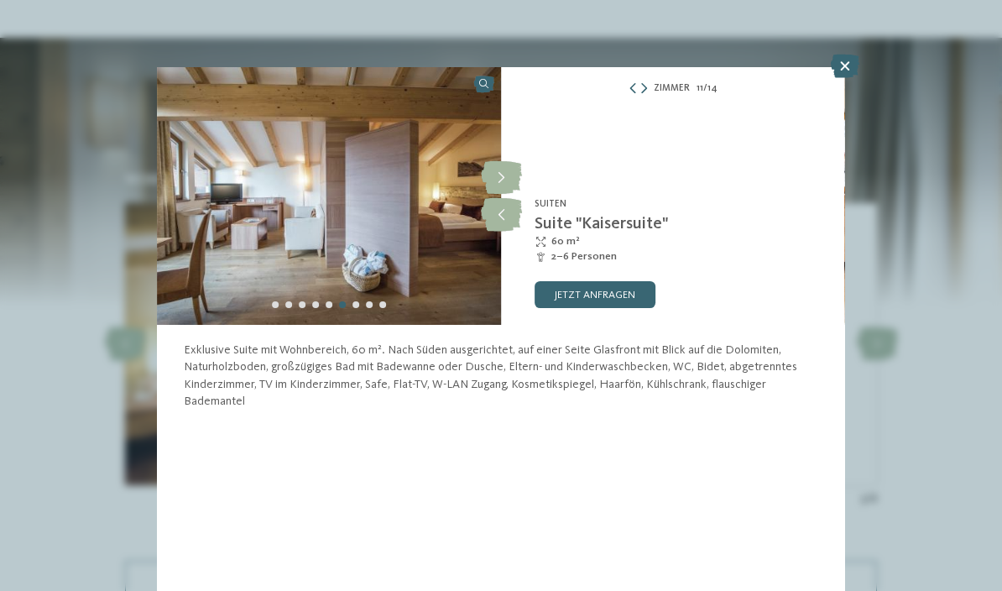
click at [507, 184] on icon at bounding box center [501, 178] width 41 height 34
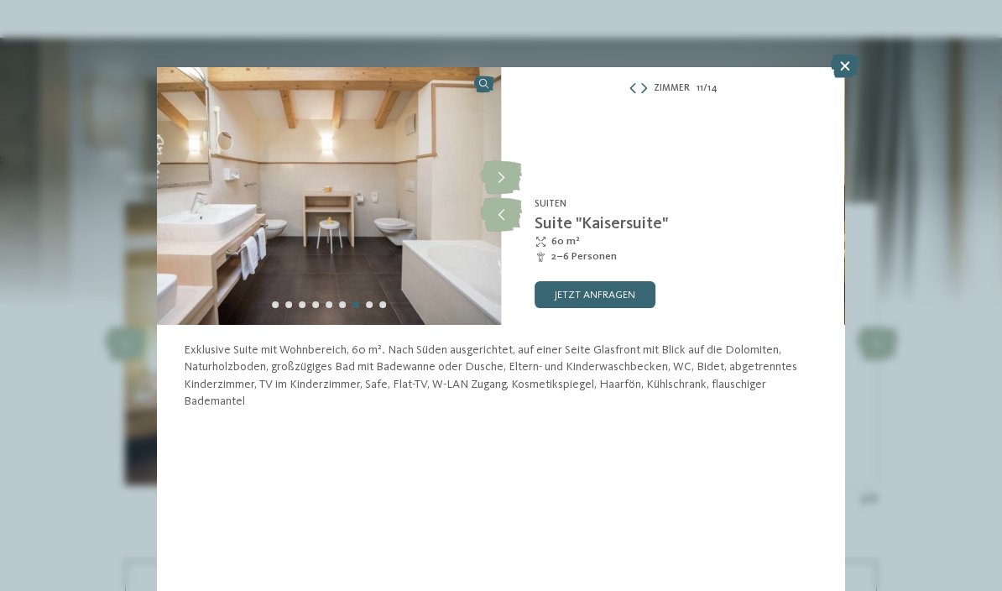
click at [507, 177] on icon at bounding box center [501, 178] width 41 height 34
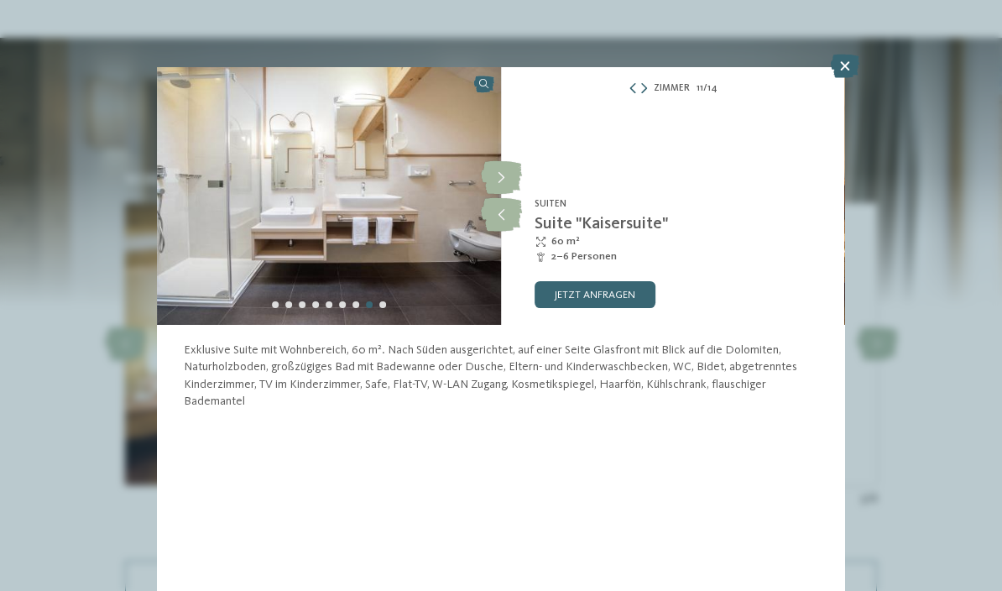
click at [509, 176] on icon at bounding box center [501, 178] width 41 height 34
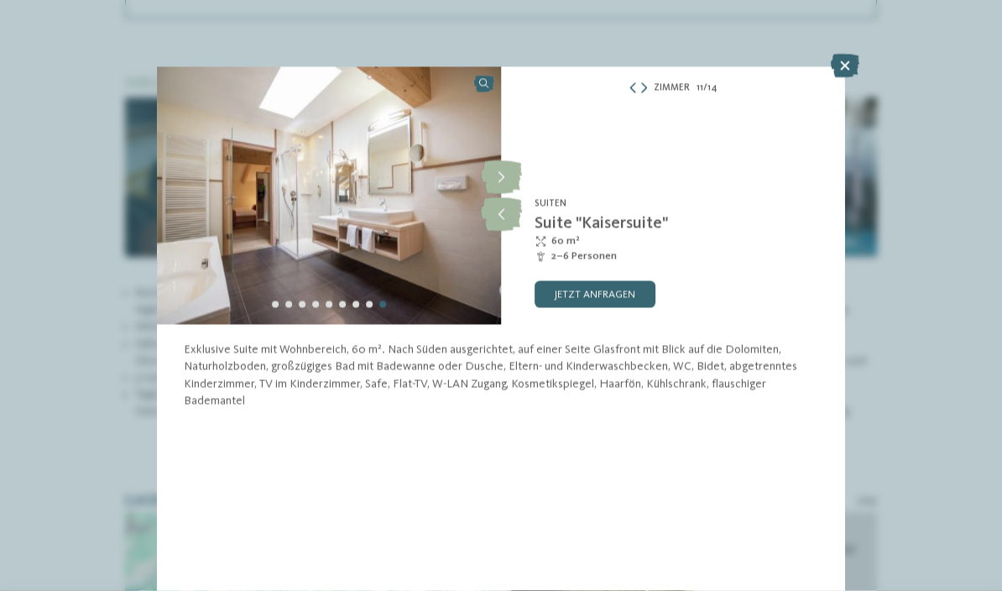
scroll to position [2135, 0]
click at [847, 68] on icon at bounding box center [844, 66] width 29 height 23
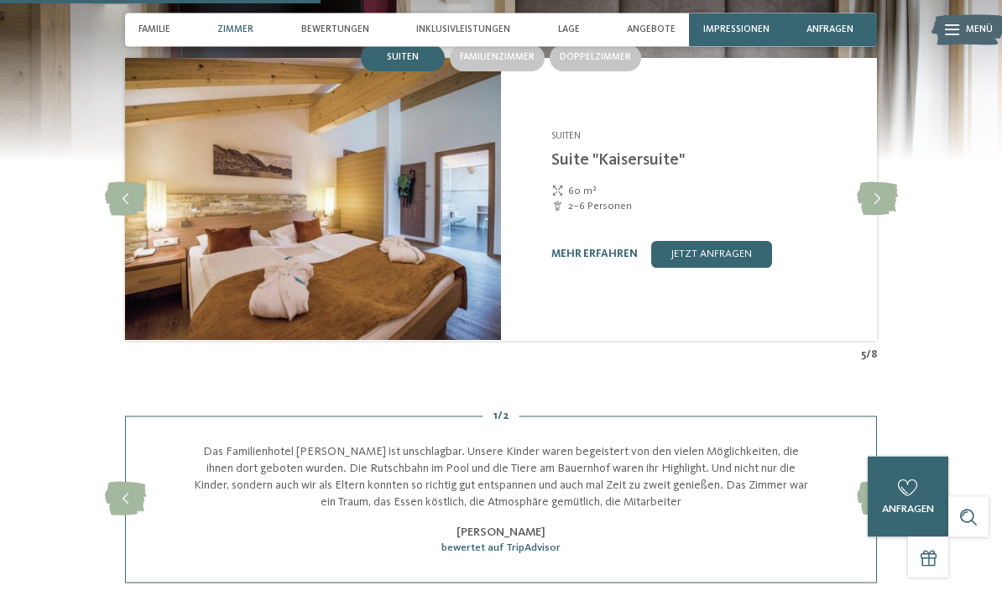
scroll to position [1571, 0]
